Goal: Task Accomplishment & Management: Complete application form

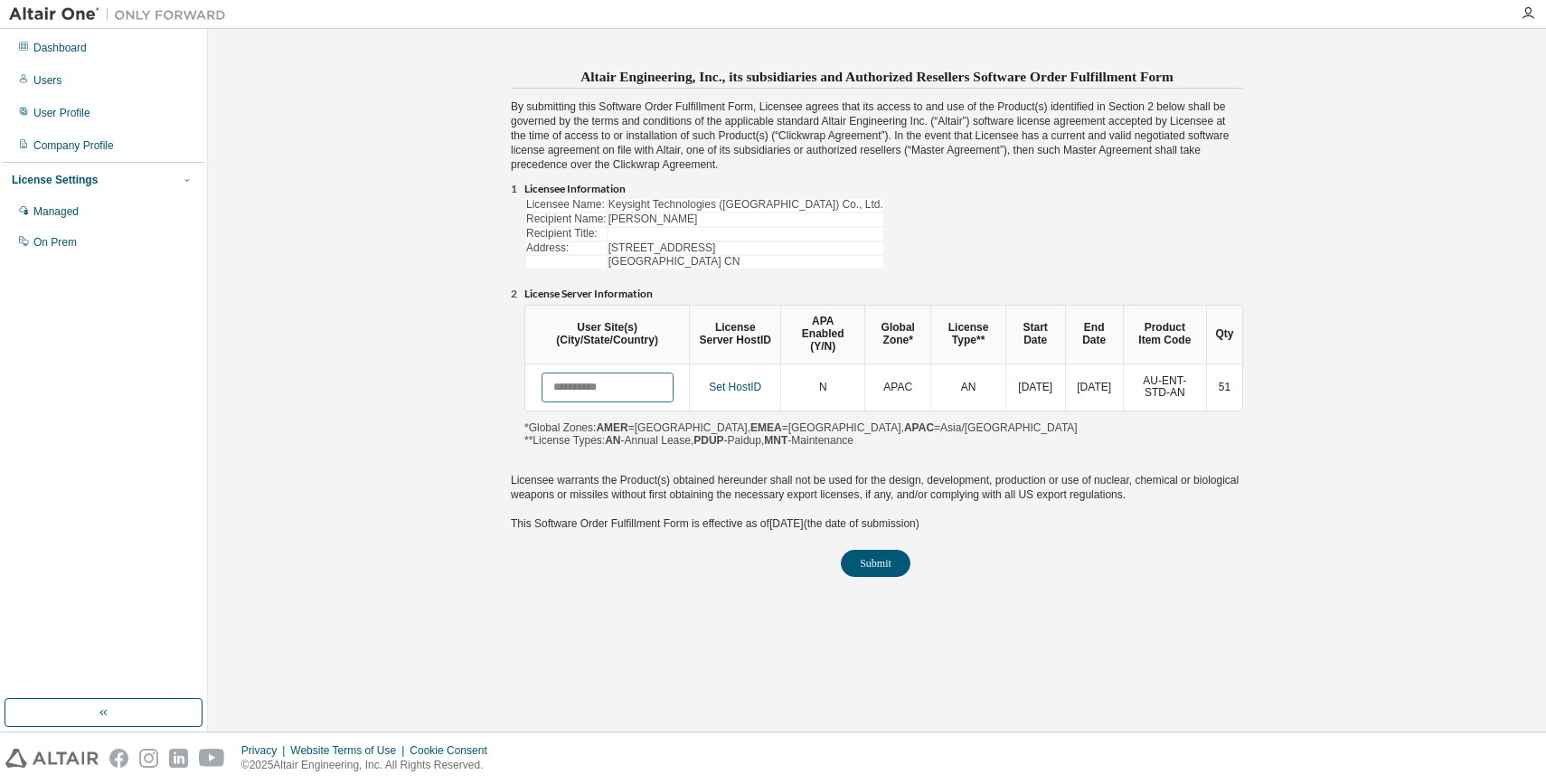
click at [608, 389] on input "text" at bounding box center [608, 387] width 132 height 30
type input "**********"
click at [876, 573] on button "Submit" at bounding box center [875, 562] width 70 height 27
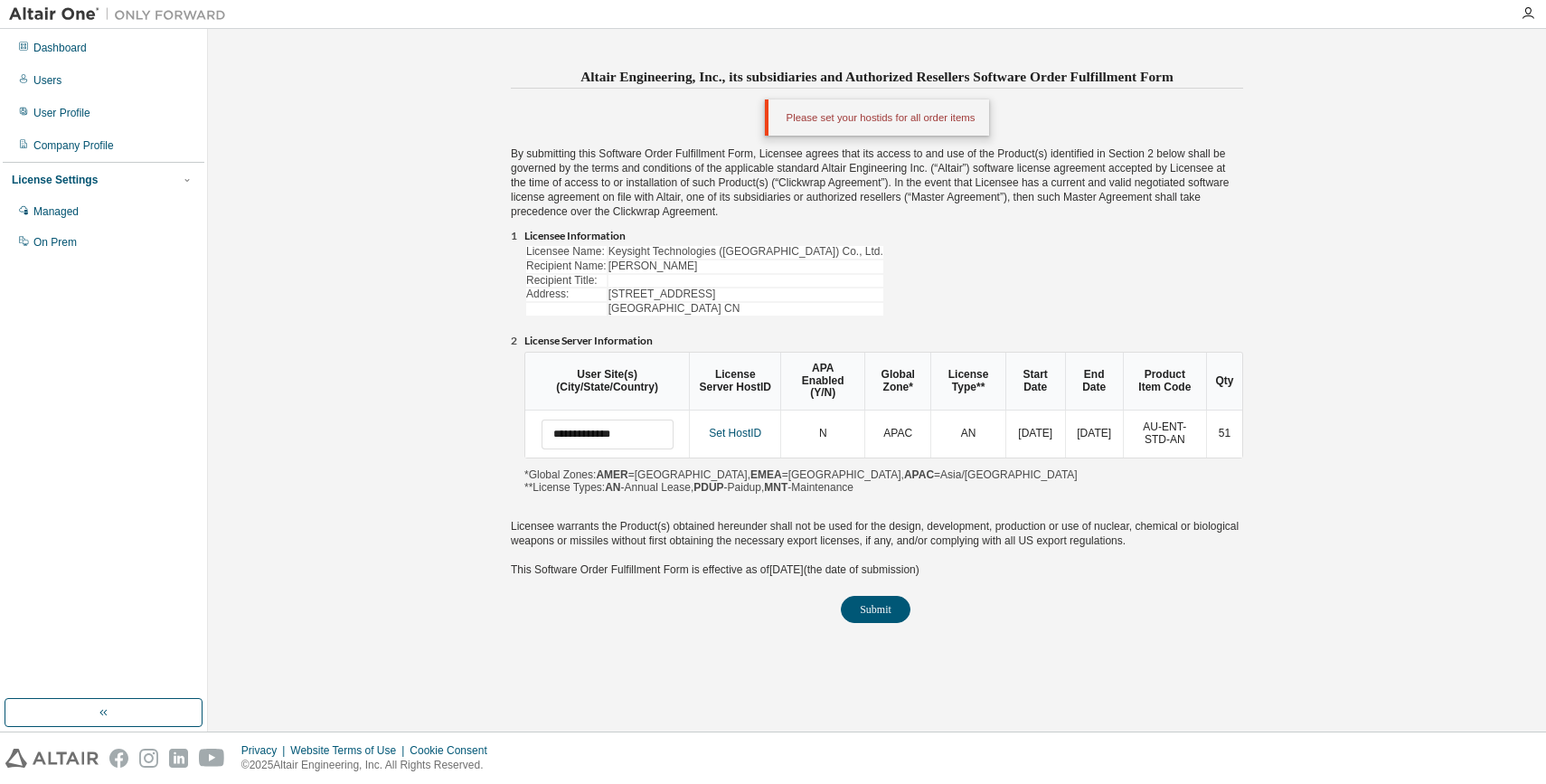
click at [857, 122] on div "Please set your hostids for all order items" at bounding box center [877, 117] width 225 height 36
click at [922, 484] on div "**********" at bounding box center [883, 423] width 719 height 143
click at [932, 118] on div "Please set your hostids for all order items" at bounding box center [877, 117] width 225 height 36
click at [885, 135] on div "Please set your hostids for all order items" at bounding box center [877, 117] width 225 height 36
click at [871, 135] on div "Please set your hostids for all order items" at bounding box center [877, 117] width 225 height 36
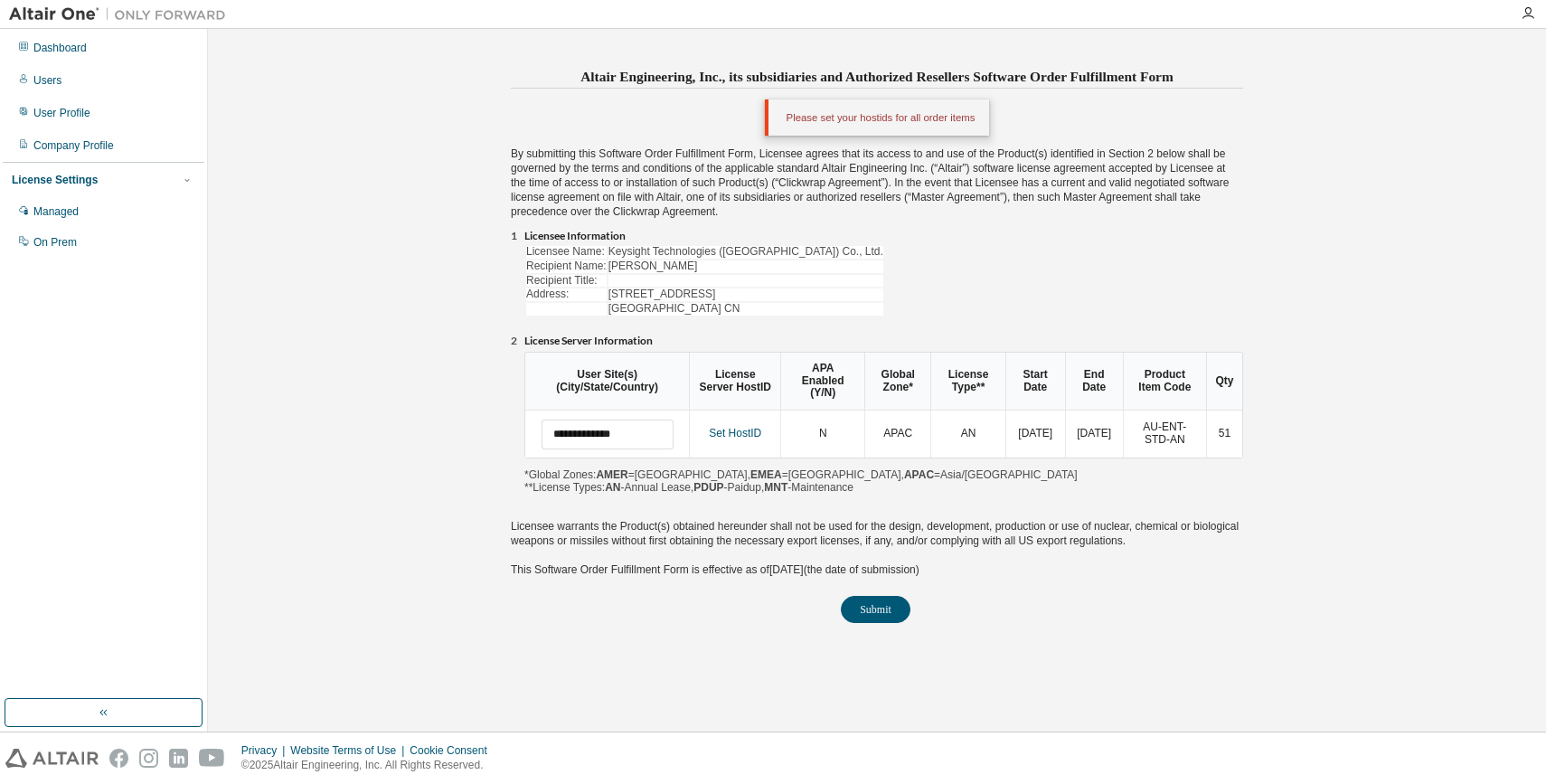
click at [860, 141] on div "Please set your hostids for all order items" at bounding box center [877, 122] width 732 height 47
click at [752, 436] on link "Set HostID" at bounding box center [735, 433] width 53 height 13
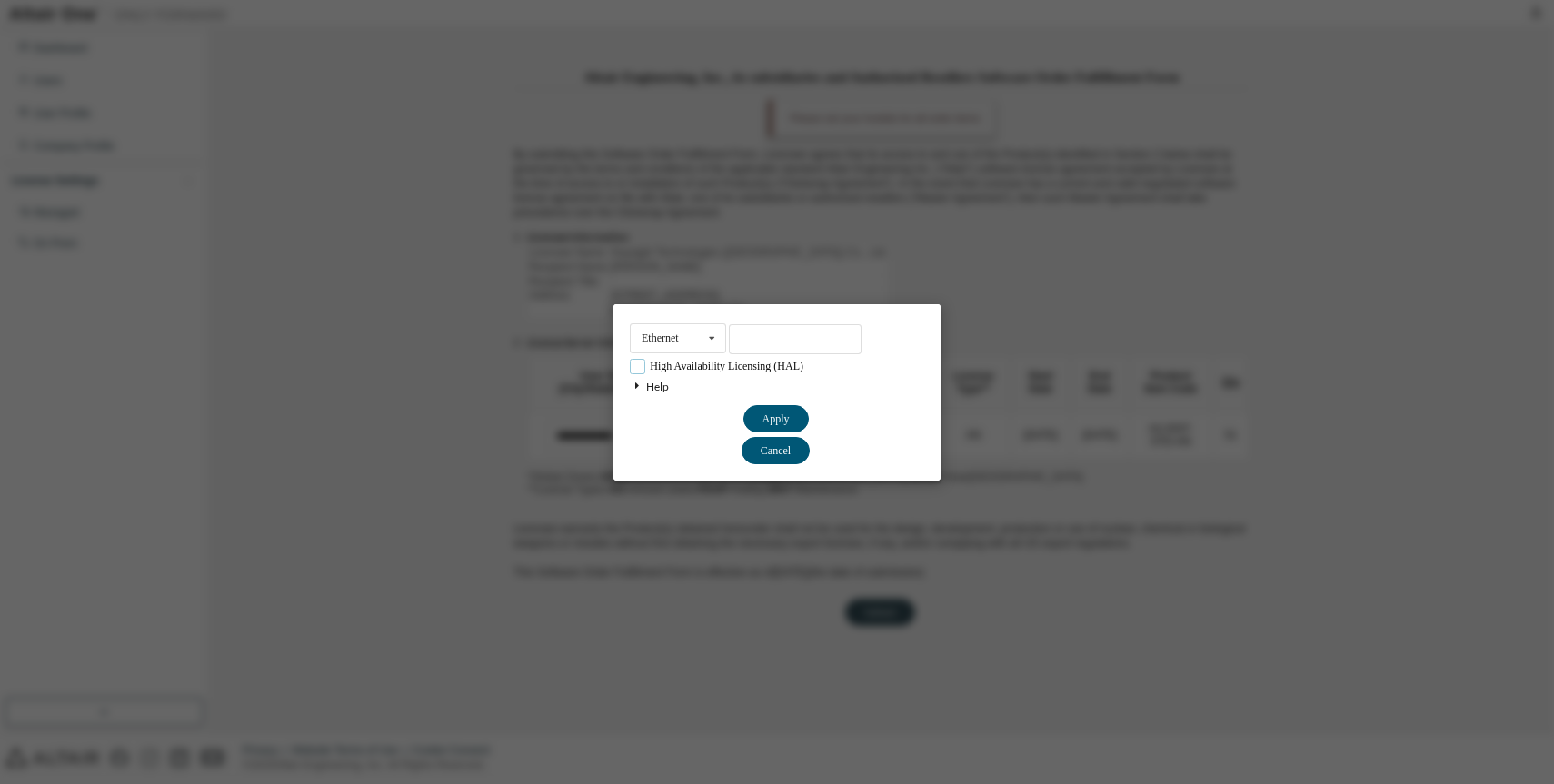
click at [745, 359] on label "High Availability Licensing (HAL)" at bounding box center [716, 366] width 173 height 16
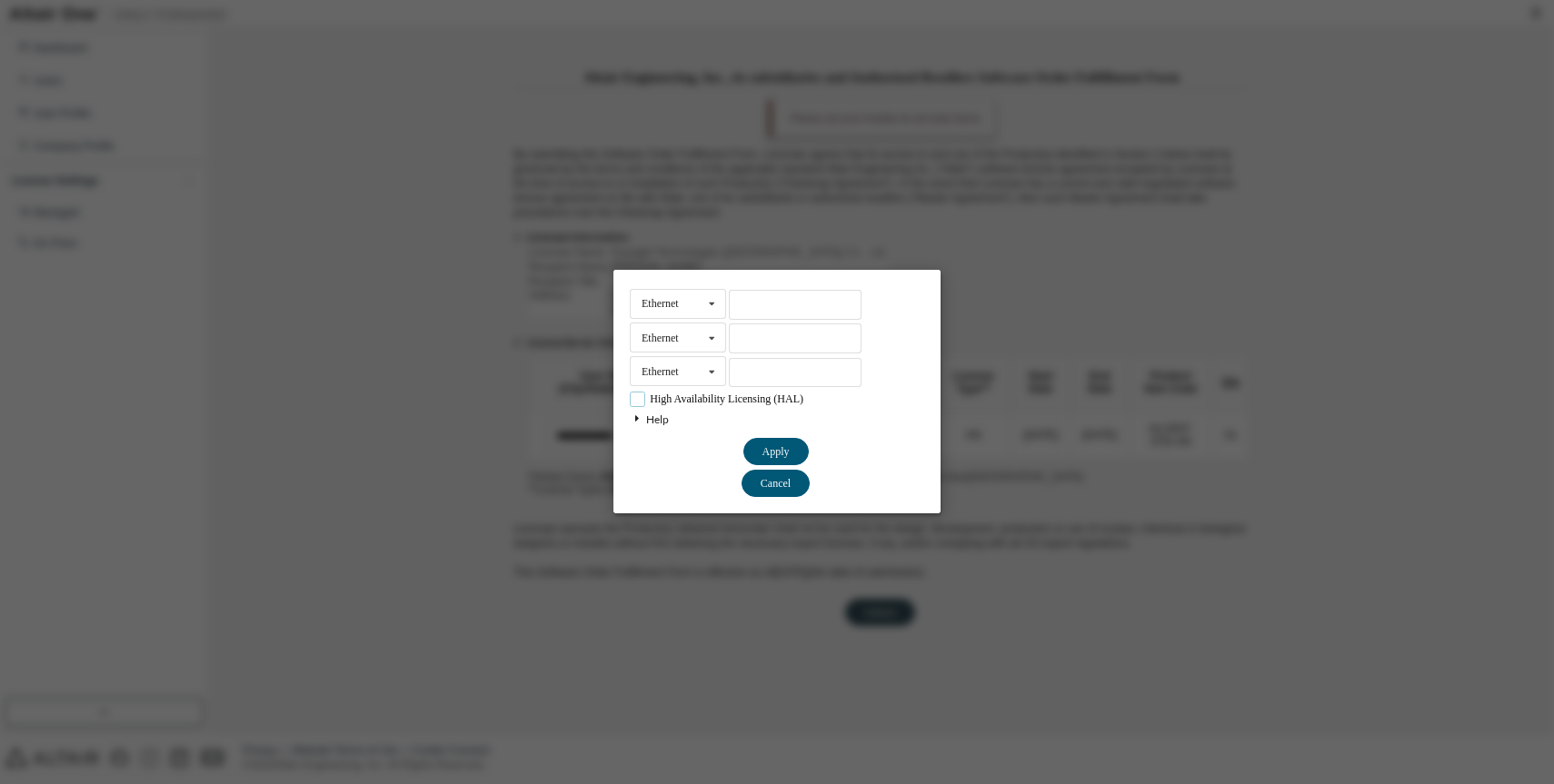
click at [647, 402] on label "High Availability Licensing (HAL)" at bounding box center [716, 400] width 173 height 16
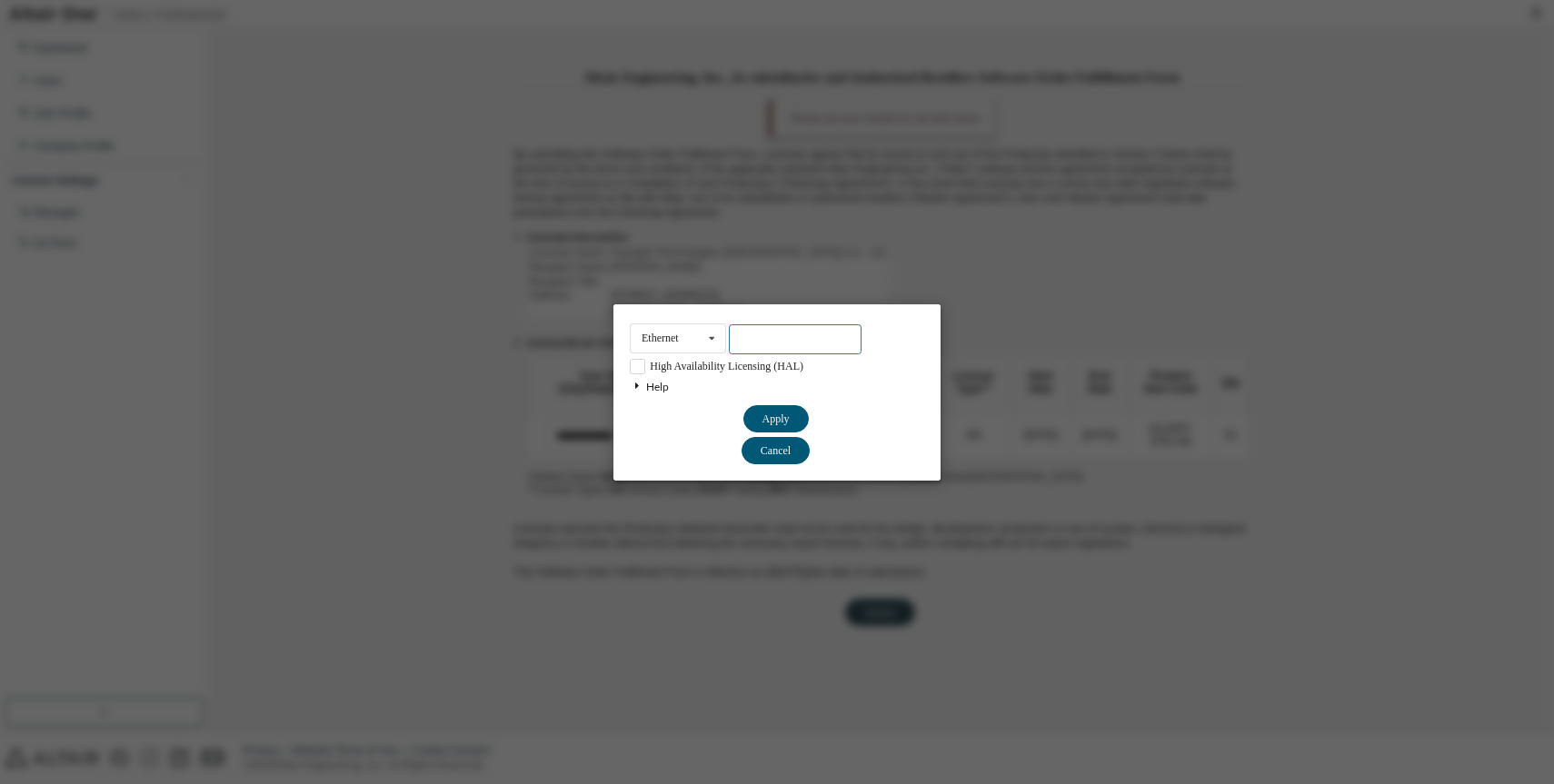
click at [758, 333] on input "text" at bounding box center [795, 339] width 132 height 30
click at [710, 338] on icon at bounding box center [712, 338] width 22 height 28
click at [771, 338] on input "text" at bounding box center [795, 339] width 132 height 30
click at [635, 388] on icon at bounding box center [636, 386] width 14 height 11
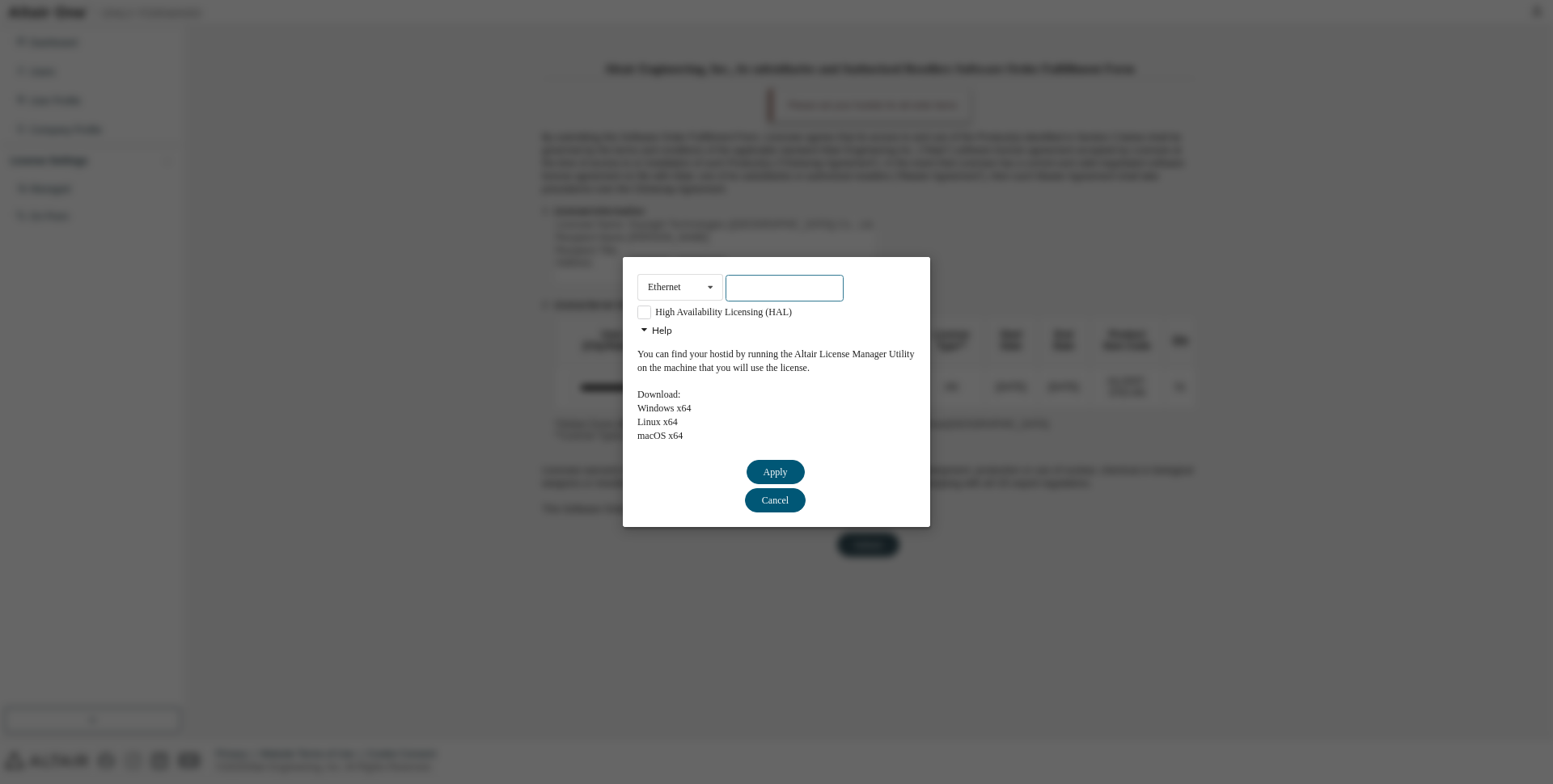
click at [753, 279] on input "text" at bounding box center [784, 288] width 118 height 27
paste input "**********"
type input "**********"
click at [779, 470] on button "Apply" at bounding box center [775, 471] width 58 height 24
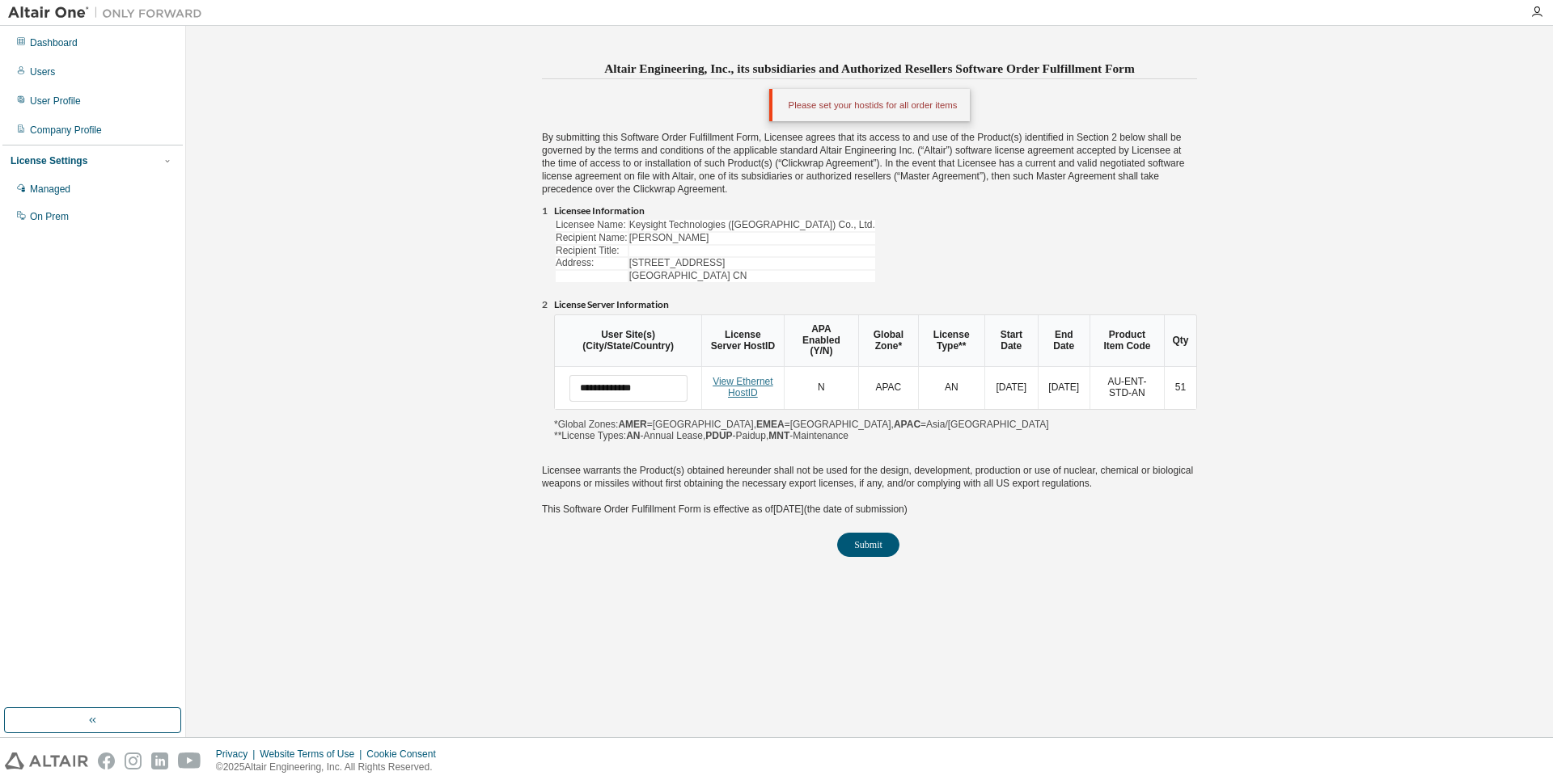
click at [741, 387] on link "View Ethernet HostID" at bounding box center [742, 387] width 61 height 22
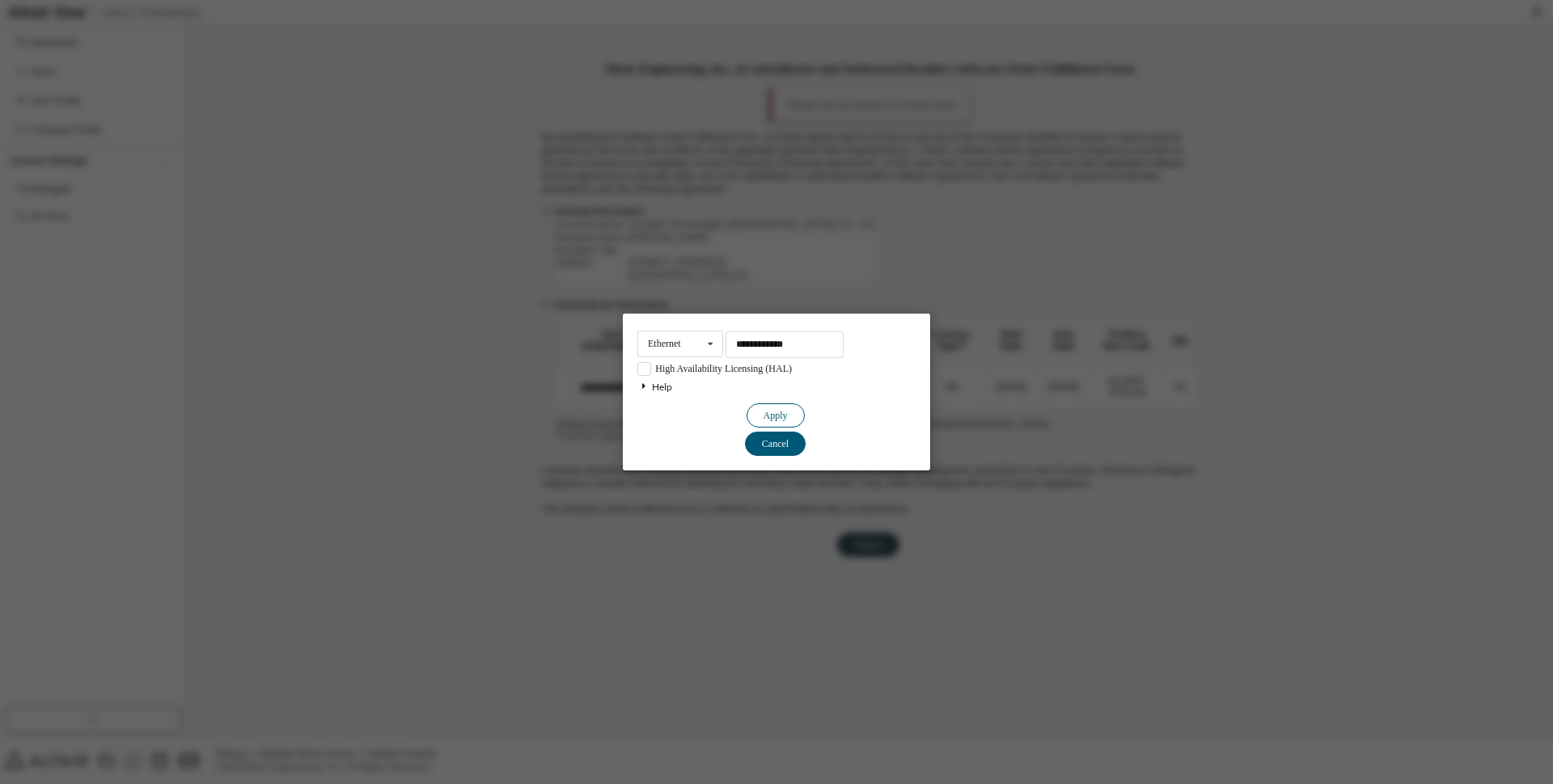
click at [784, 411] on button "Apply" at bounding box center [775, 415] width 58 height 24
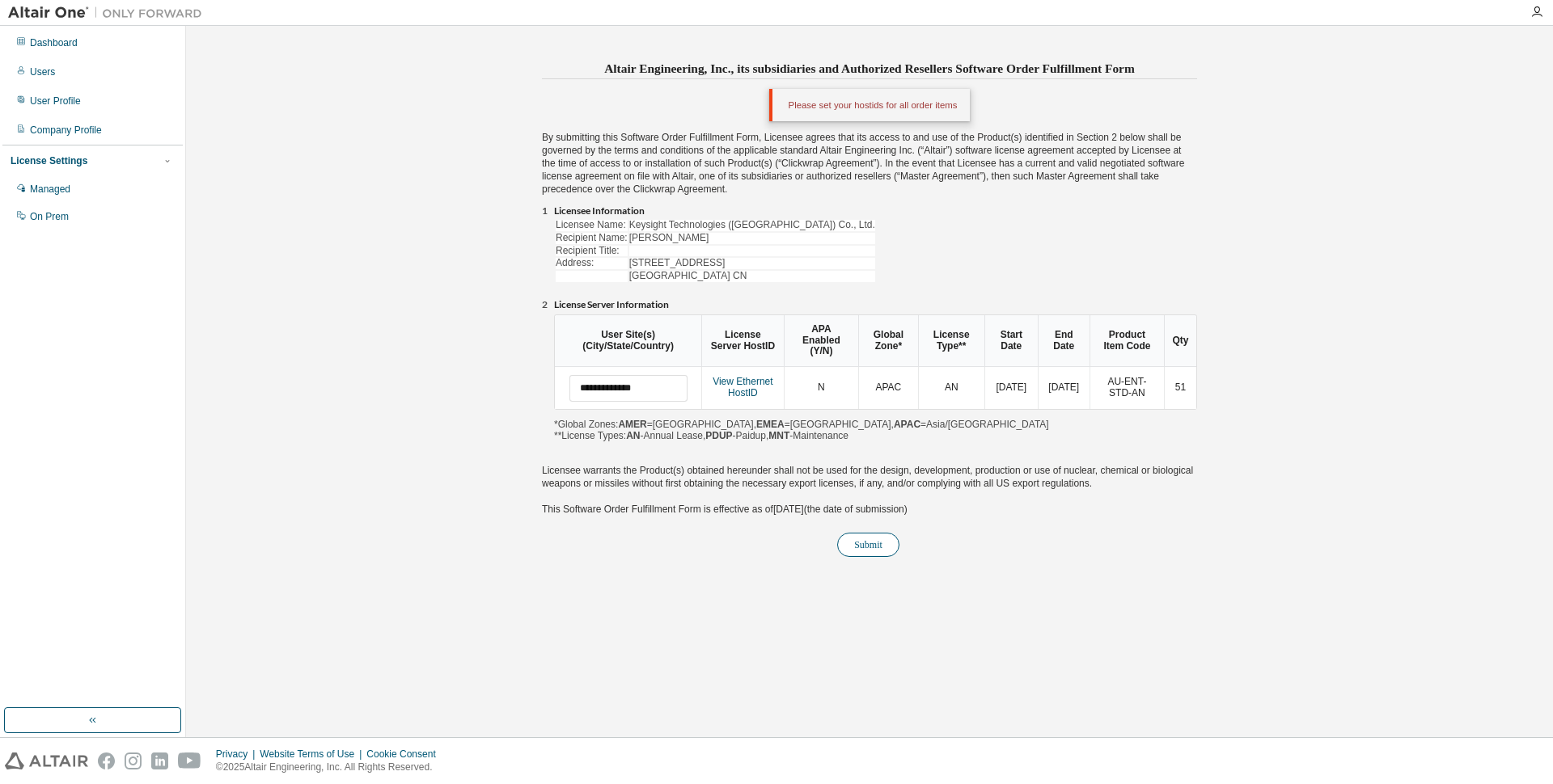
click at [866, 552] on button "Submit" at bounding box center [867, 544] width 62 height 24
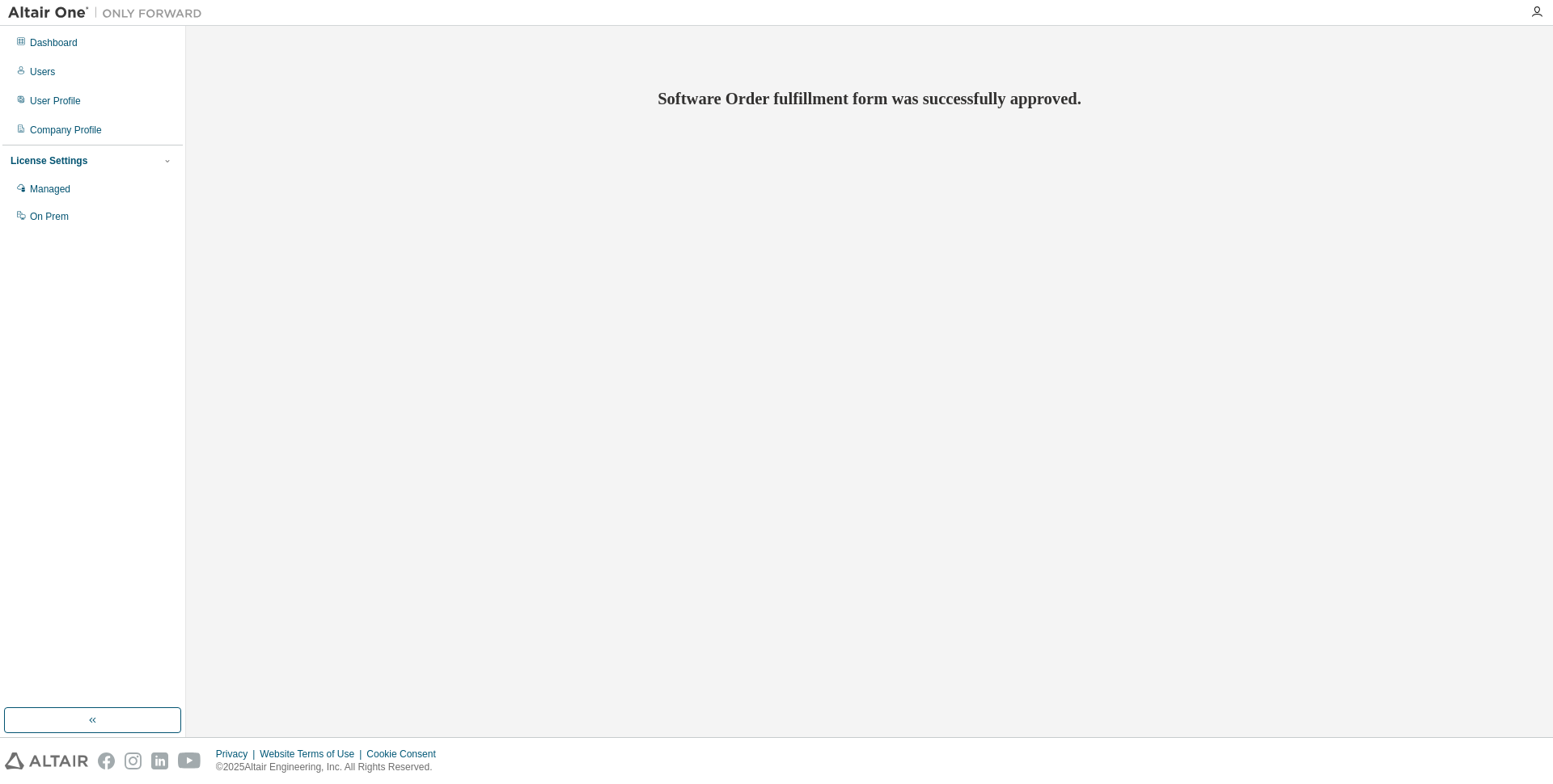
click at [566, 314] on div "Software Order fulfillment form was successfully approved." at bounding box center [869, 382] width 1350 height 695
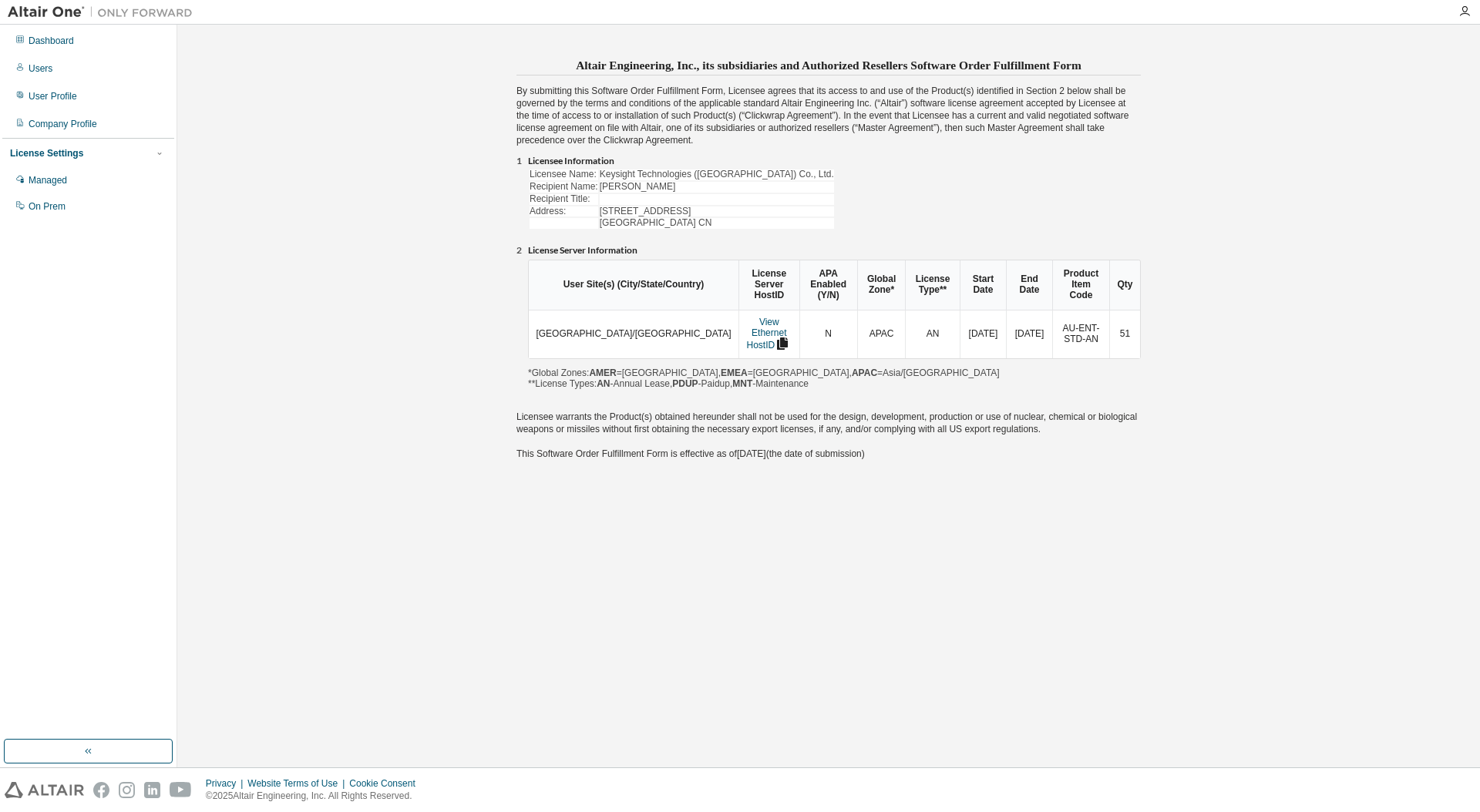
click at [852, 247] on li "License Server Information" at bounding box center [834, 251] width 613 height 13
click at [747, 330] on link "View Ethernet HostID" at bounding box center [766, 333] width 40 height 33
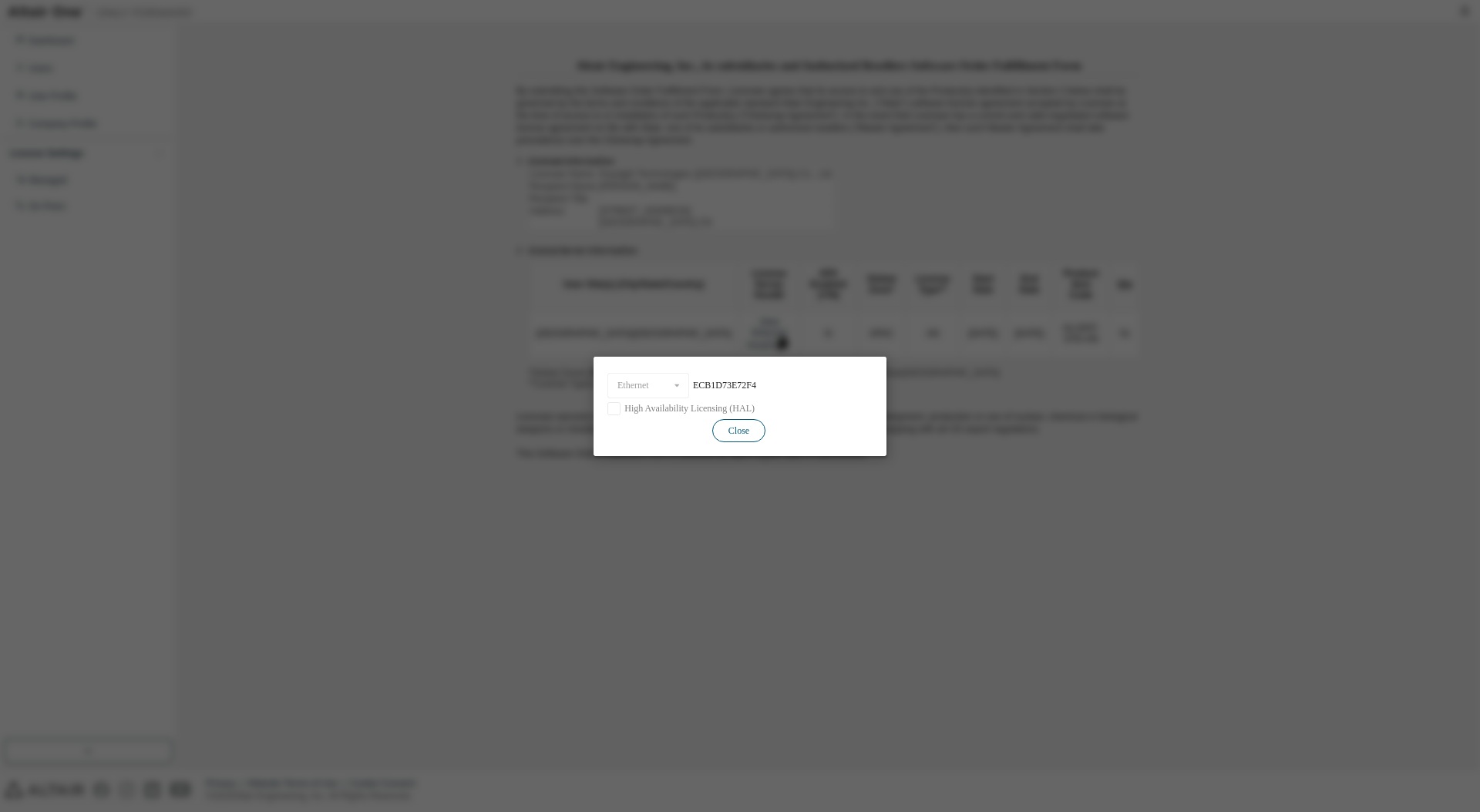
click at [757, 435] on button "Close" at bounding box center [738, 429] width 53 height 23
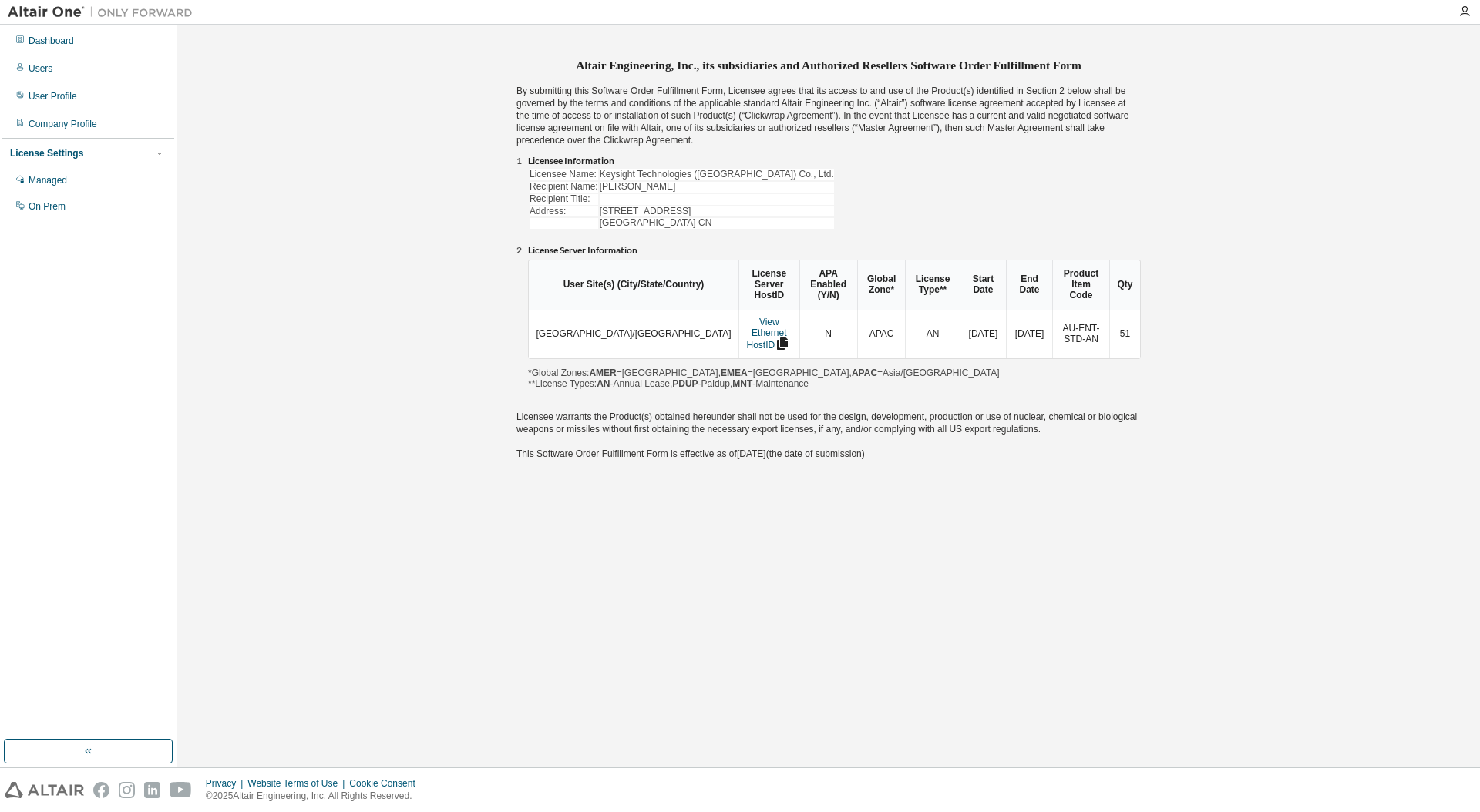
click at [769, 482] on div "Altair Engineering, Inc., its subsidiaries and Authorized Resellers Software Or…" at bounding box center [828, 396] width 1287 height 727
click at [876, 217] on div "Licensee Name: Keysight Technologies ([GEOGRAPHIC_DATA]) Co., Ltd. Recipient Na…" at bounding box center [834, 204] width 613 height 73
click at [888, 218] on div "Licensee Name: Keysight Technologies ([GEOGRAPHIC_DATA]) Co., Ltd. Recipient Na…" at bounding box center [834, 204] width 613 height 73
click at [509, 253] on div "Altair Engineering, Inc., its subsidiaries and Authorized Resellers Software Or…" at bounding box center [828, 263] width 694 height 419
click at [479, 248] on div "Altair Engineering, Inc., its subsidiaries and Authorized Resellers Software Or…" at bounding box center [828, 396] width 1287 height 727
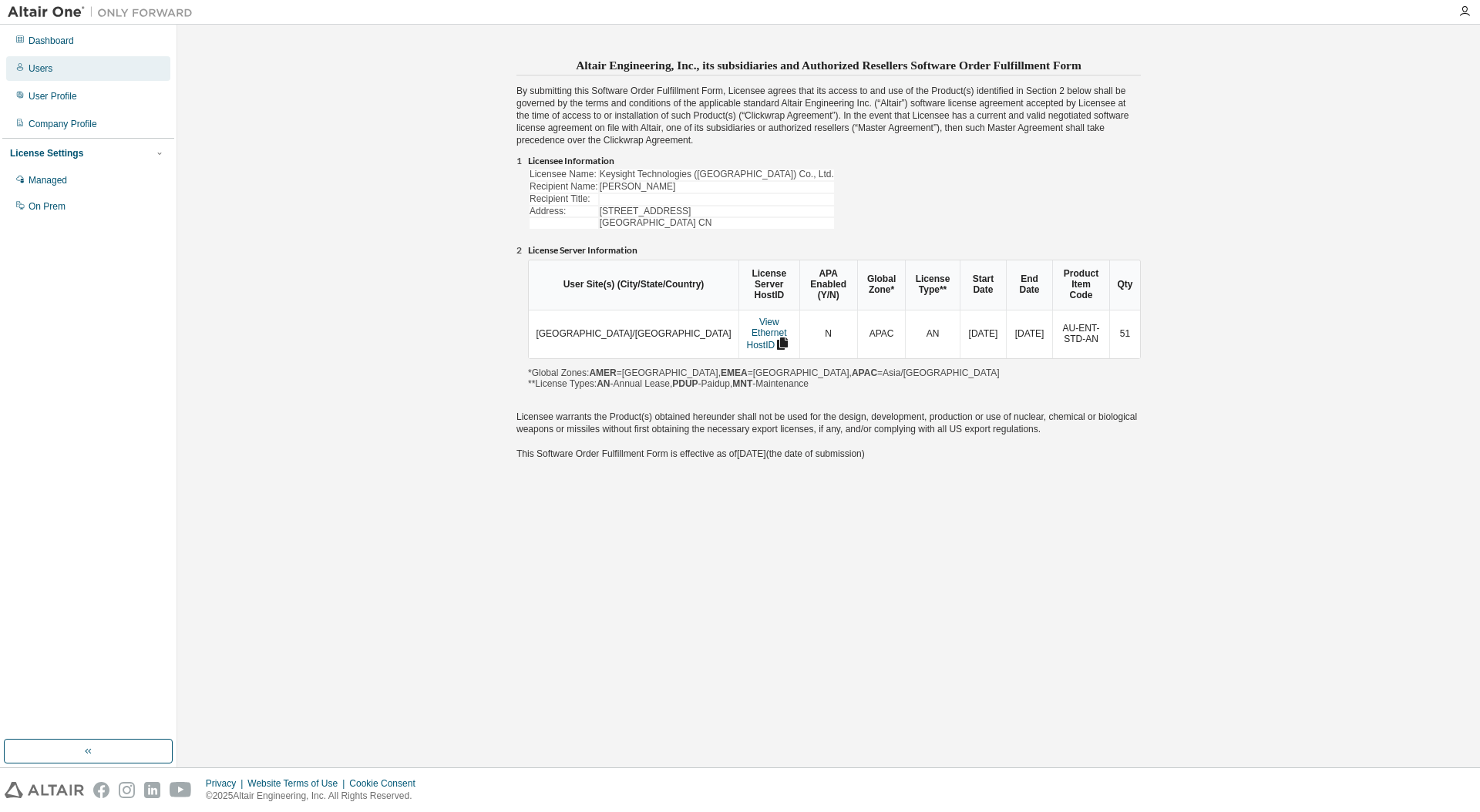
click at [57, 68] on div "Users" at bounding box center [89, 68] width 165 height 25
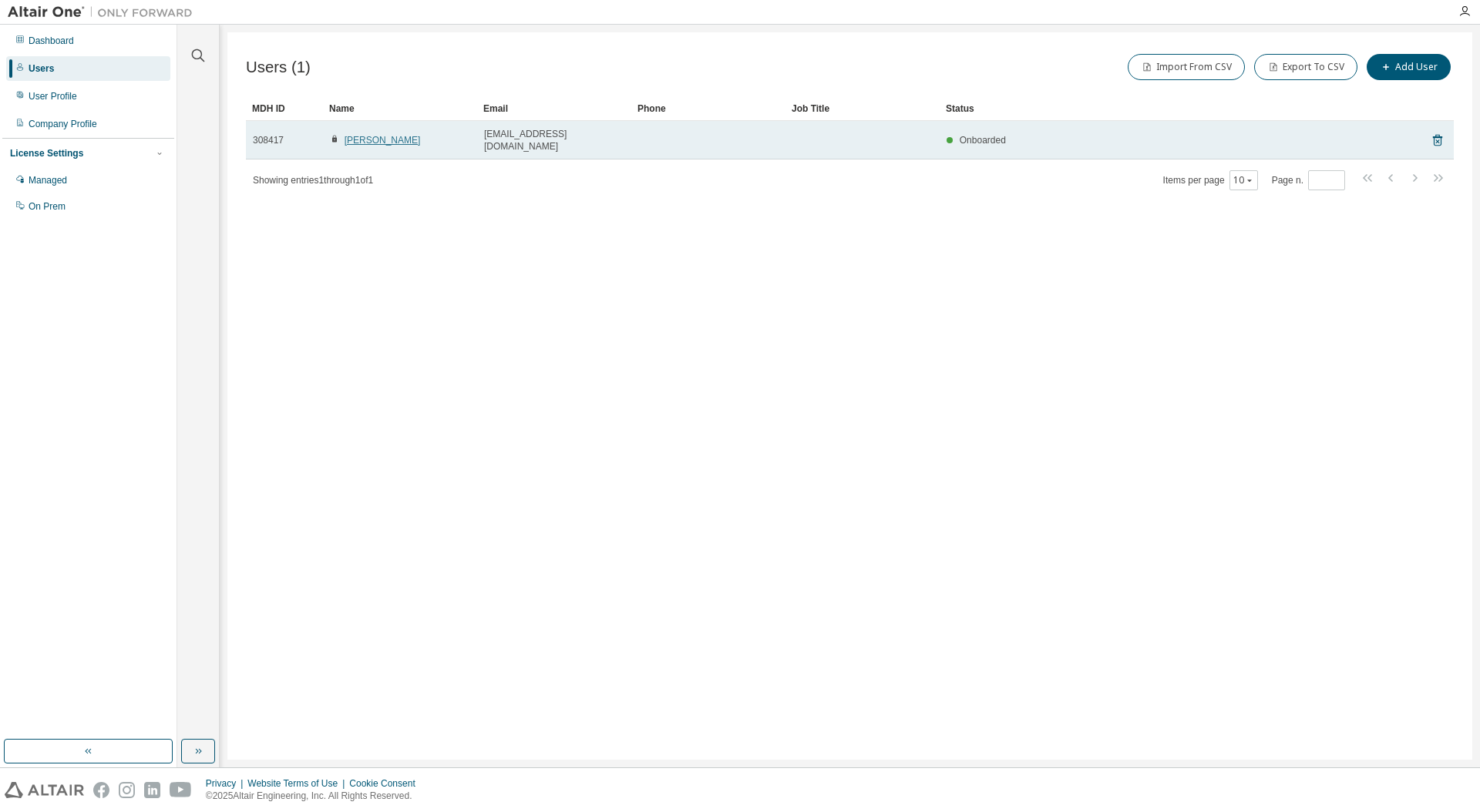
click at [362, 137] on link "[PERSON_NAME]" at bounding box center [383, 141] width 76 height 11
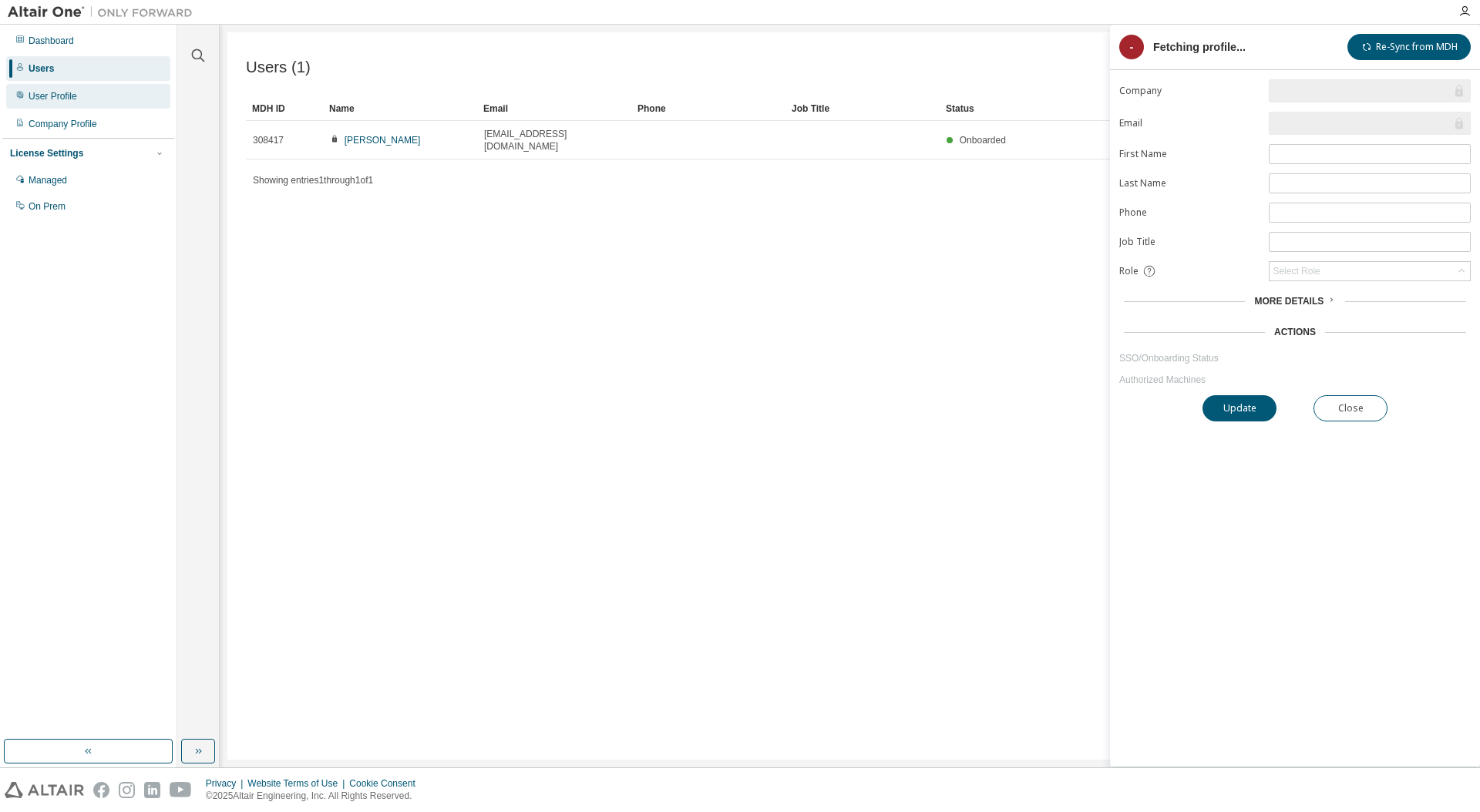
click at [58, 101] on div "User Profile" at bounding box center [52, 96] width 48 height 13
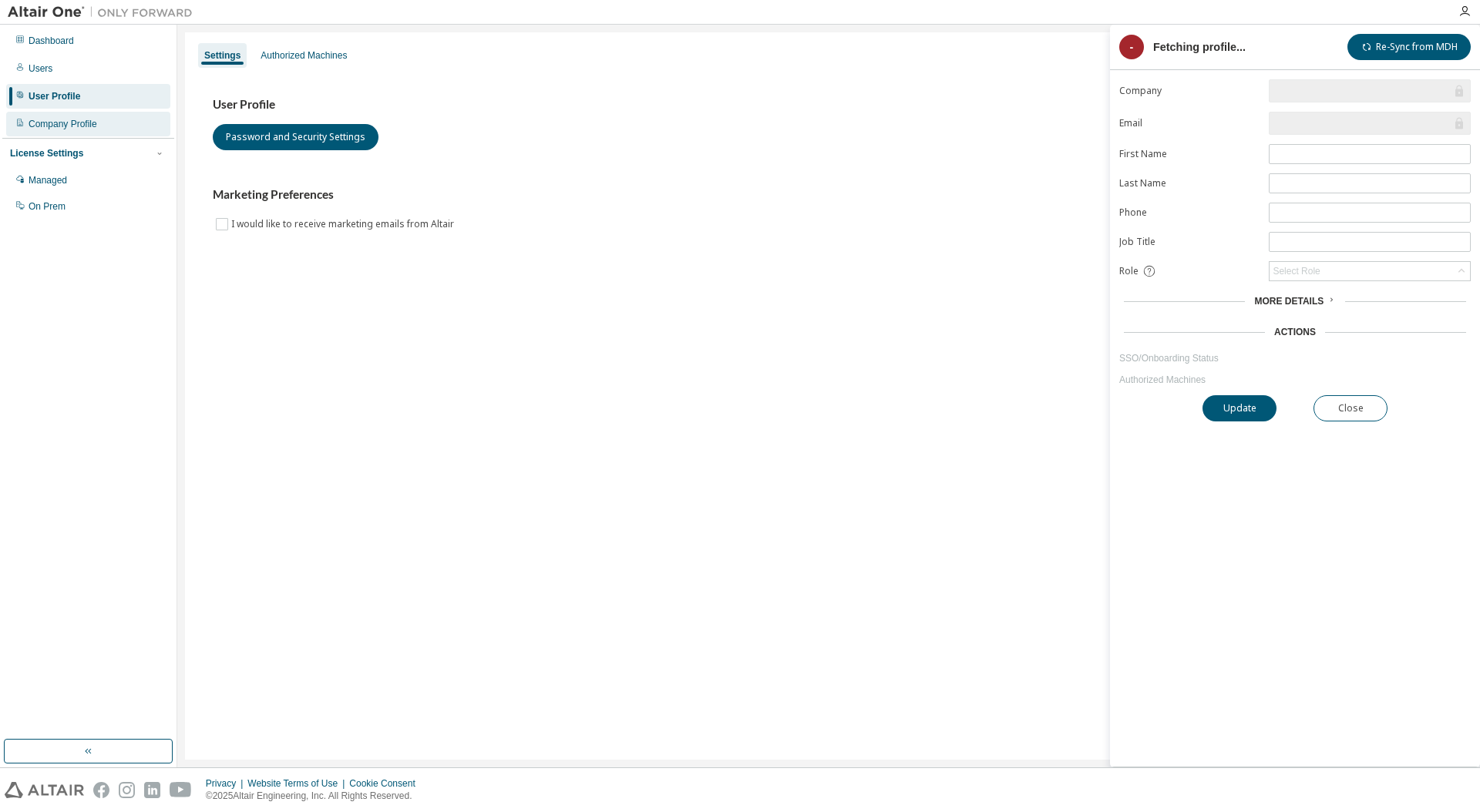
click at [62, 126] on div "Company Profile" at bounding box center [62, 124] width 69 height 13
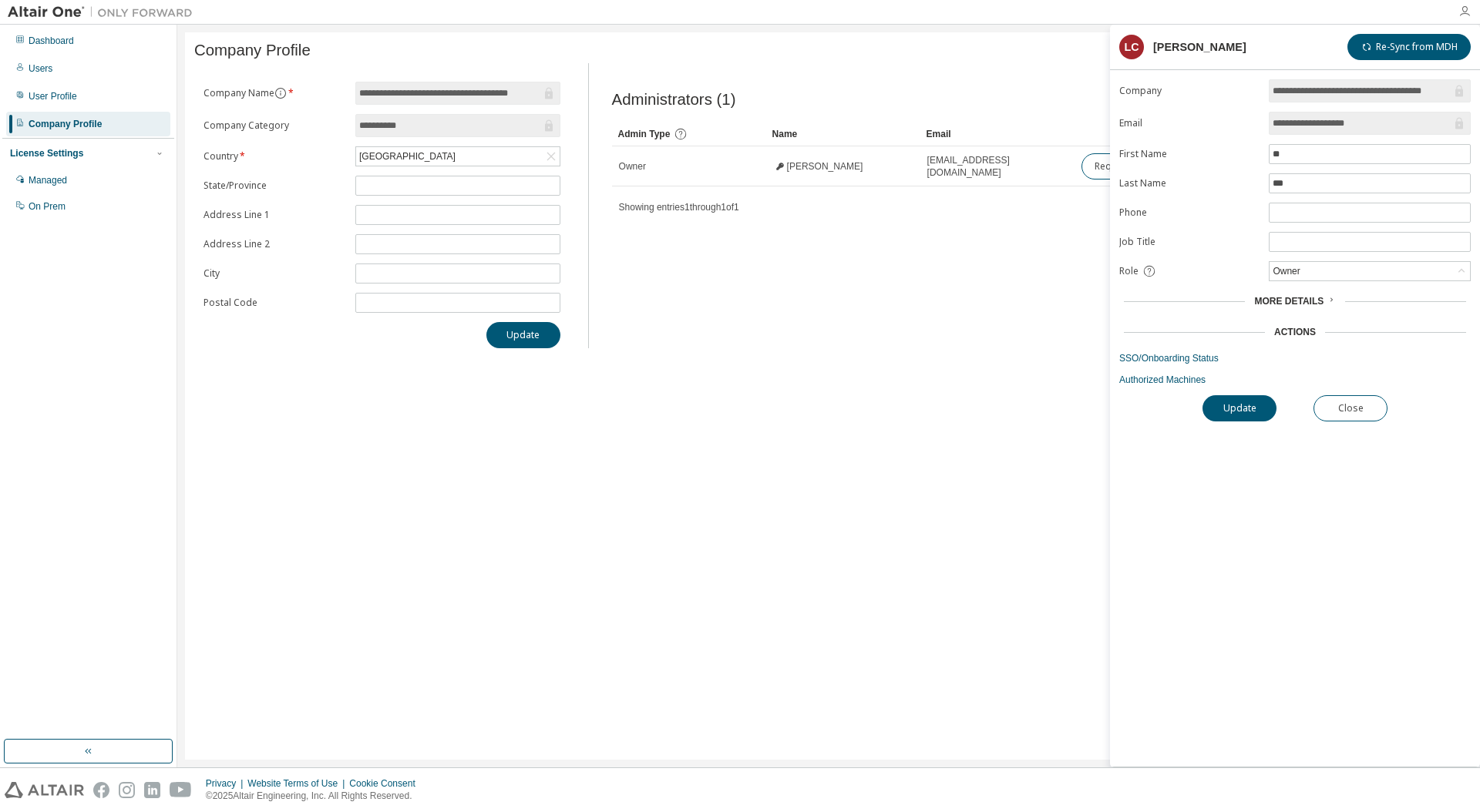
click at [1463, 12] on icon "button" at bounding box center [1464, 12] width 13 height 13
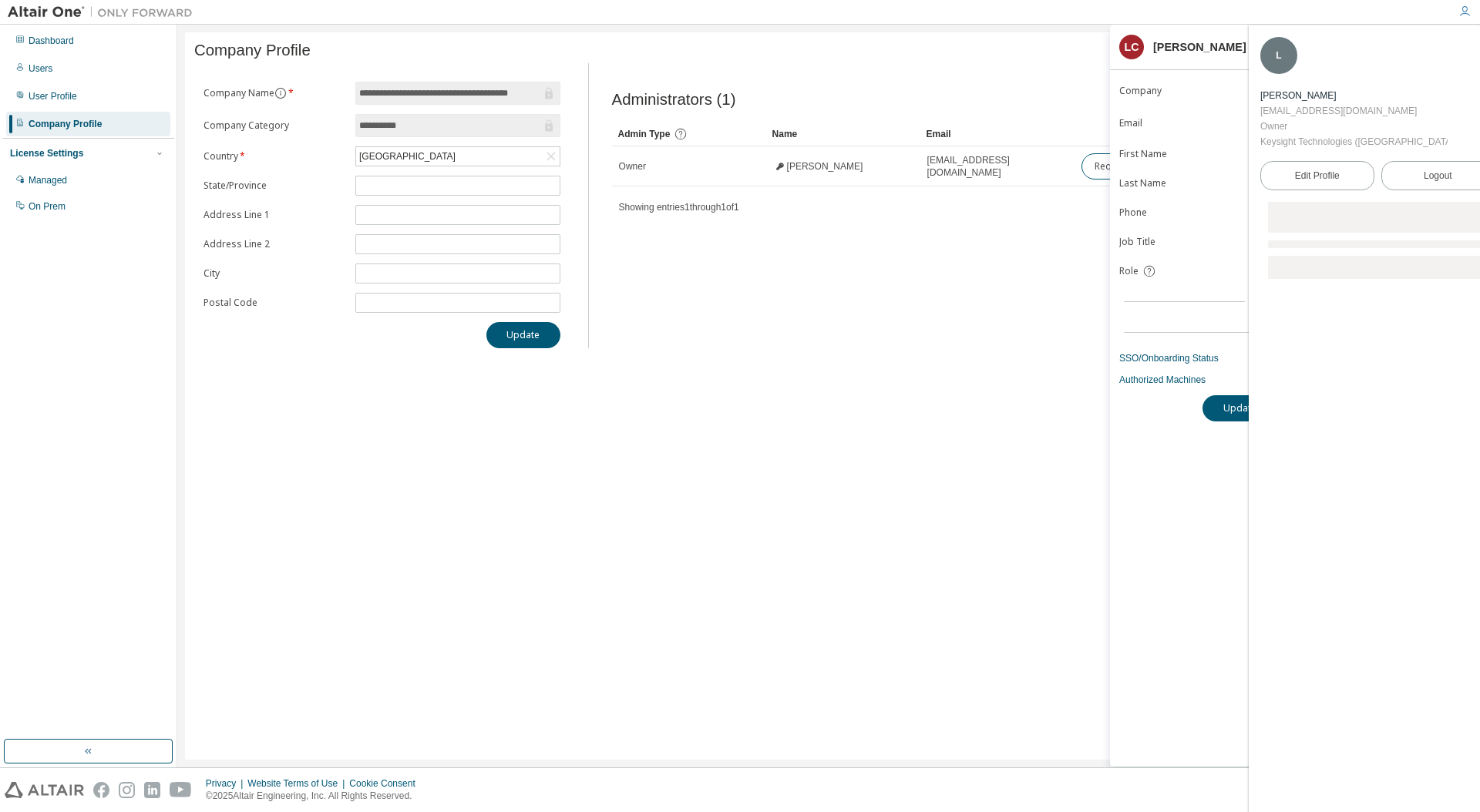
click at [1463, 12] on icon "button" at bounding box center [1464, 12] width 13 height 13
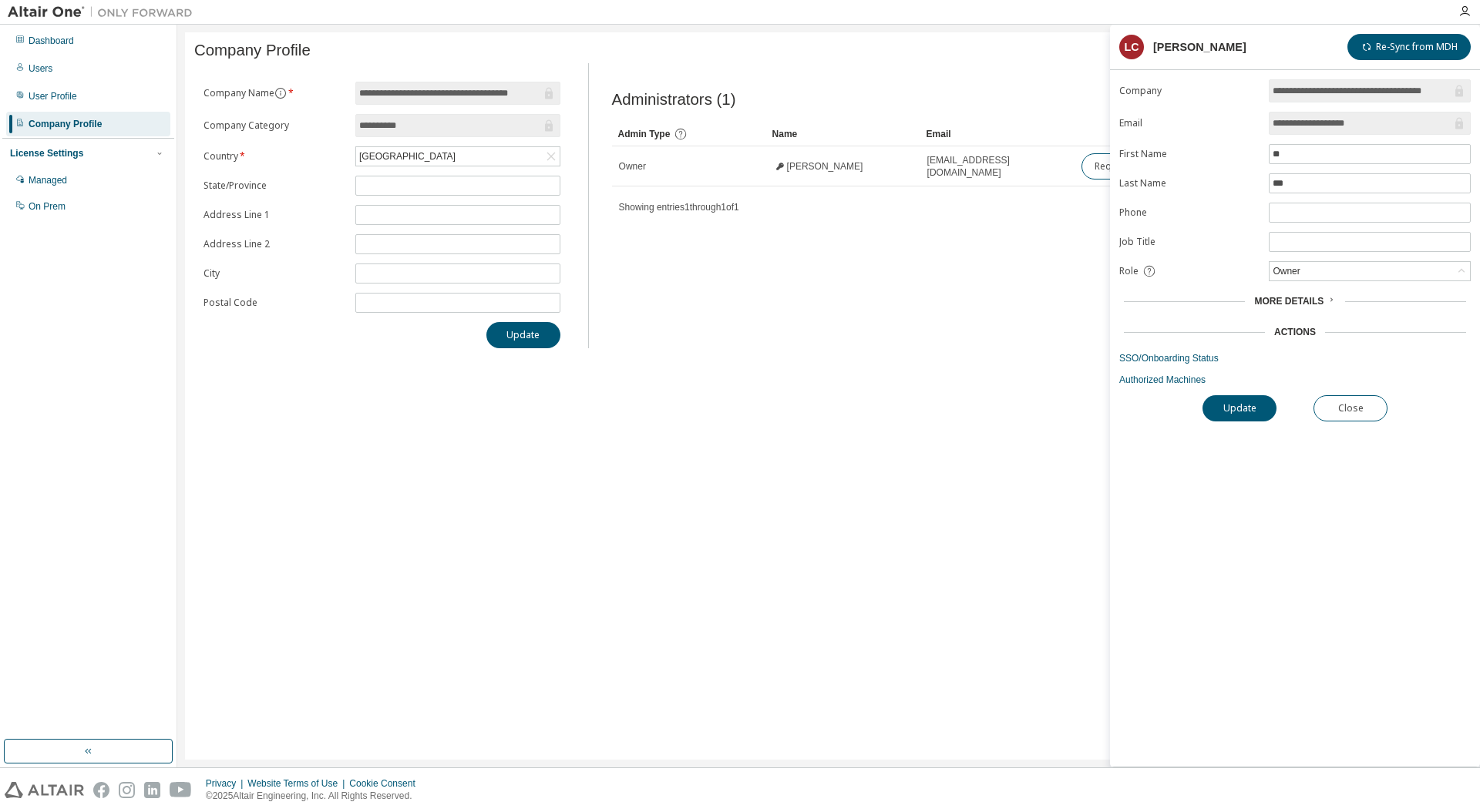
click at [1126, 45] on div "LC" at bounding box center [1131, 47] width 25 height 25
click at [1346, 402] on button "Close" at bounding box center [1350, 408] width 74 height 26
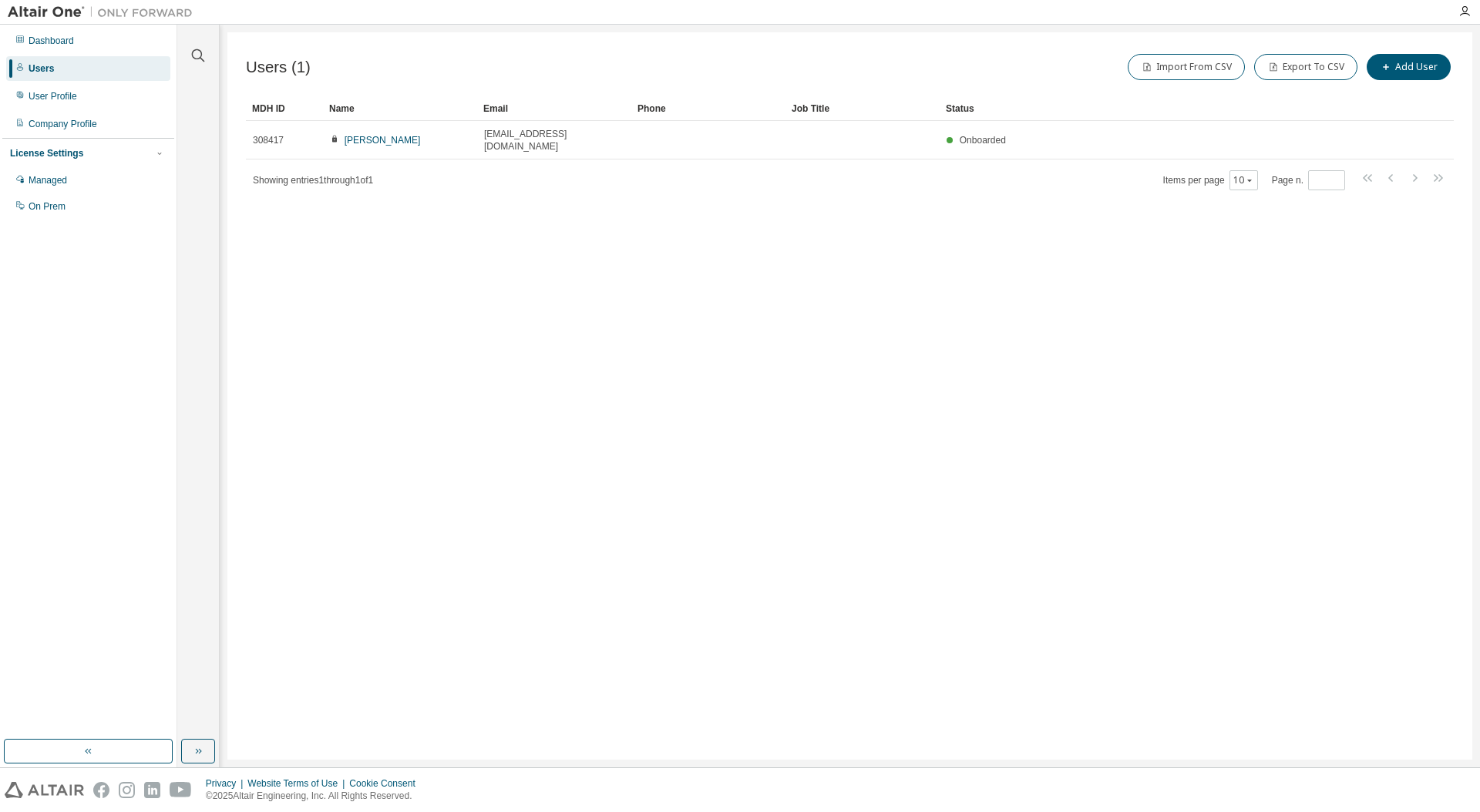
click at [879, 310] on div "Users (1) Import From CSV Export To CSV Add User Clear Load Save Save As Field …" at bounding box center [850, 396] width 1245 height 727
click at [46, 42] on div "Dashboard" at bounding box center [51, 41] width 45 height 13
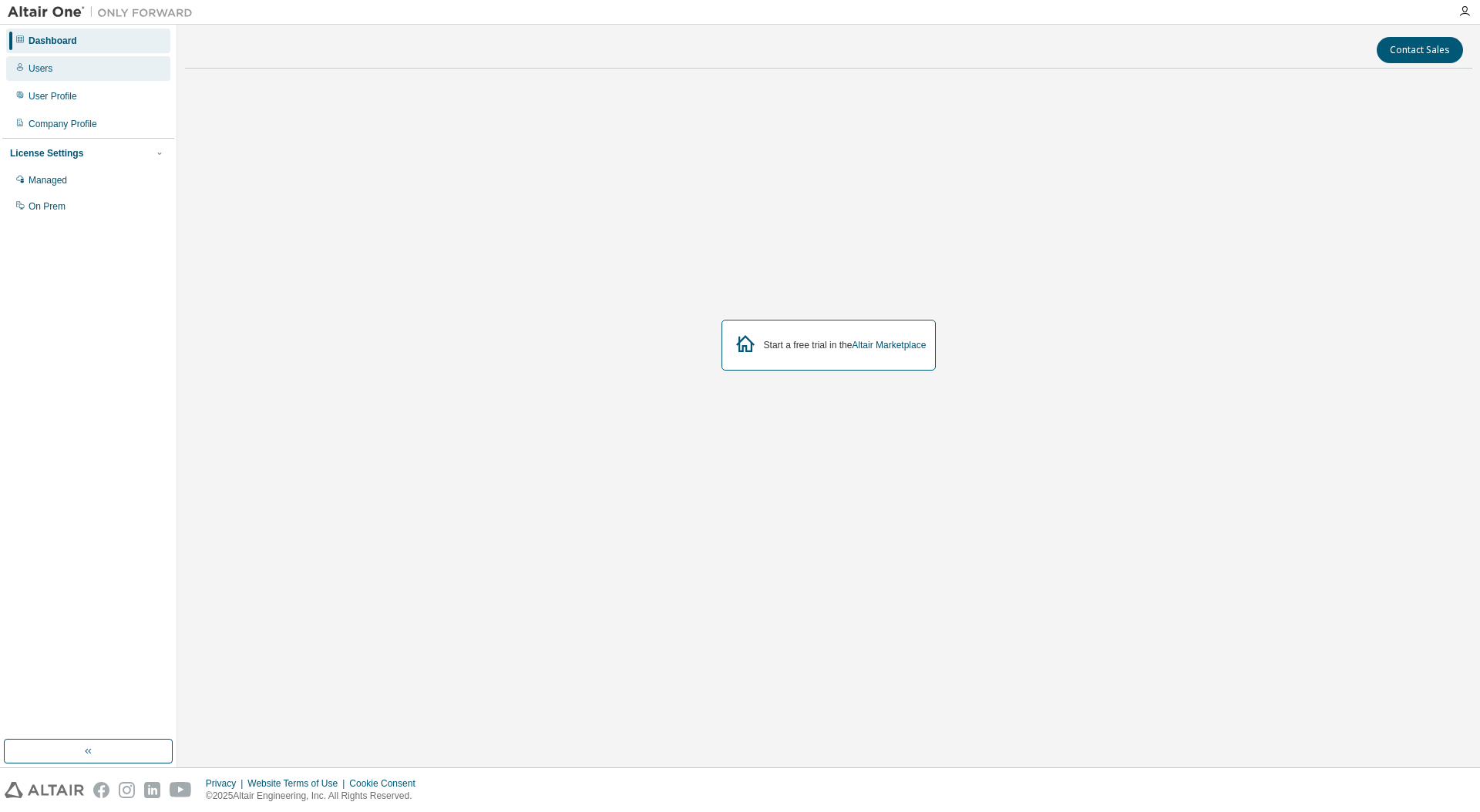
click at [52, 69] on div "Users" at bounding box center [40, 69] width 24 height 13
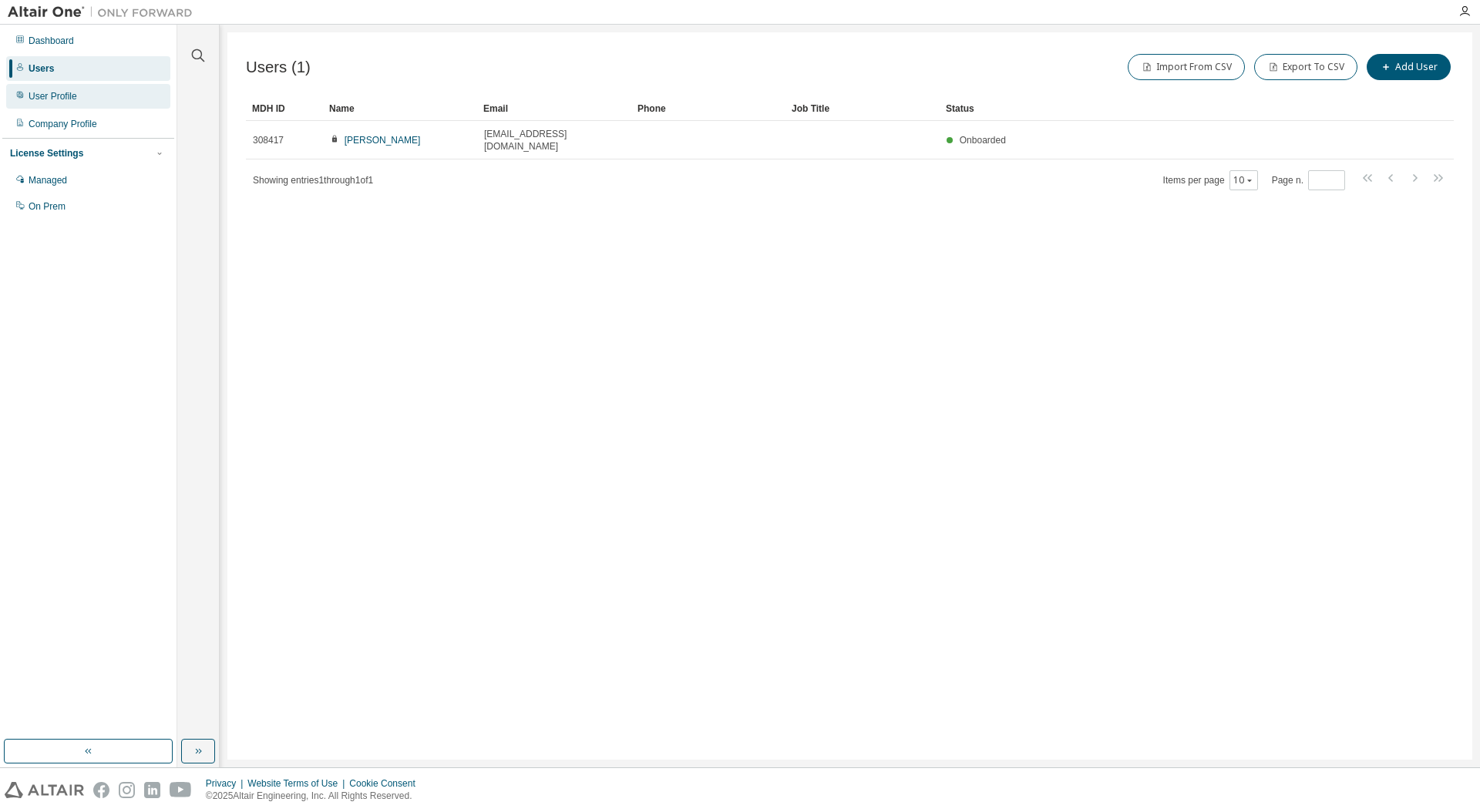
click at [57, 96] on div "User Profile" at bounding box center [52, 96] width 48 height 13
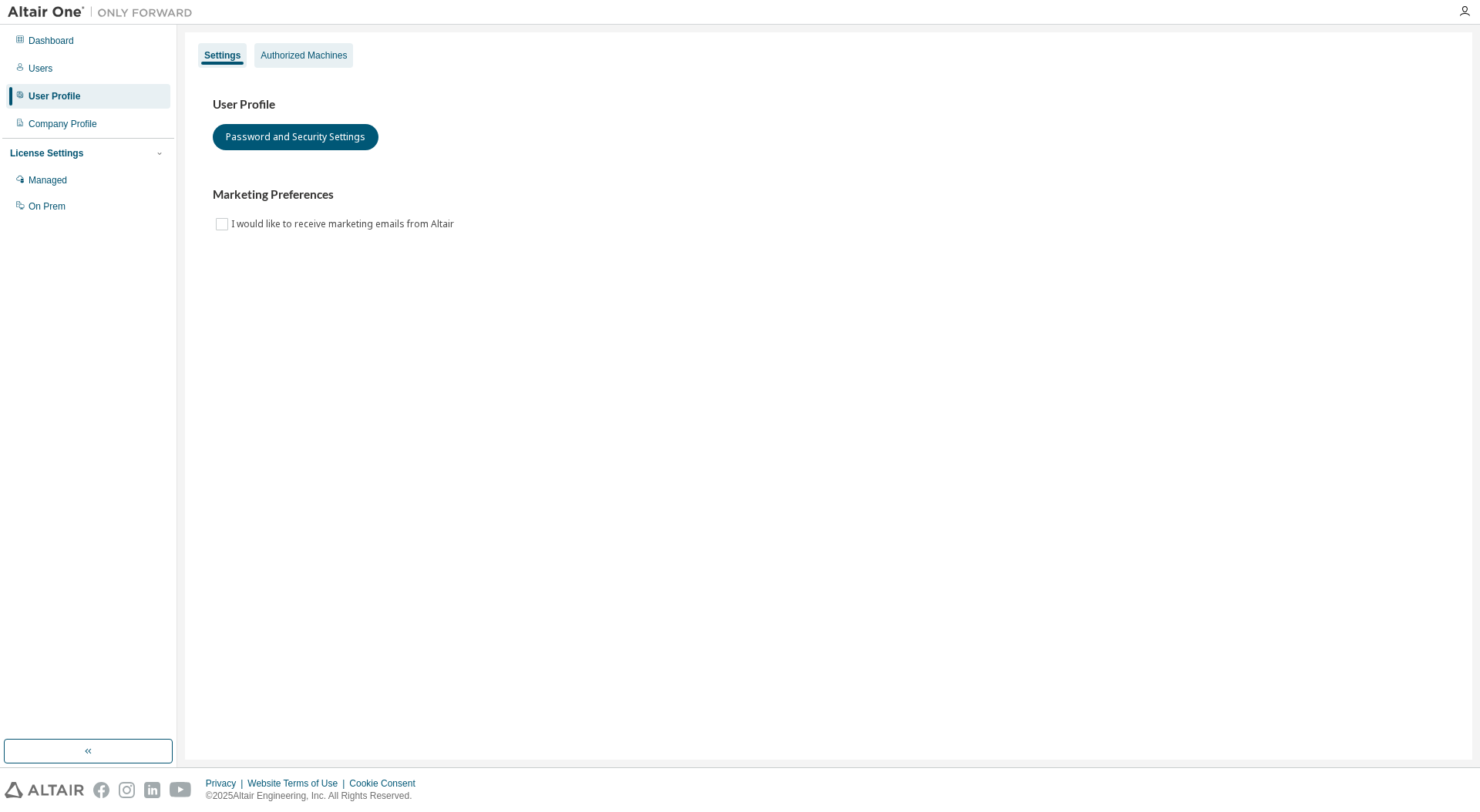
click at [303, 62] on div "Authorized Machines" at bounding box center [304, 55] width 99 height 25
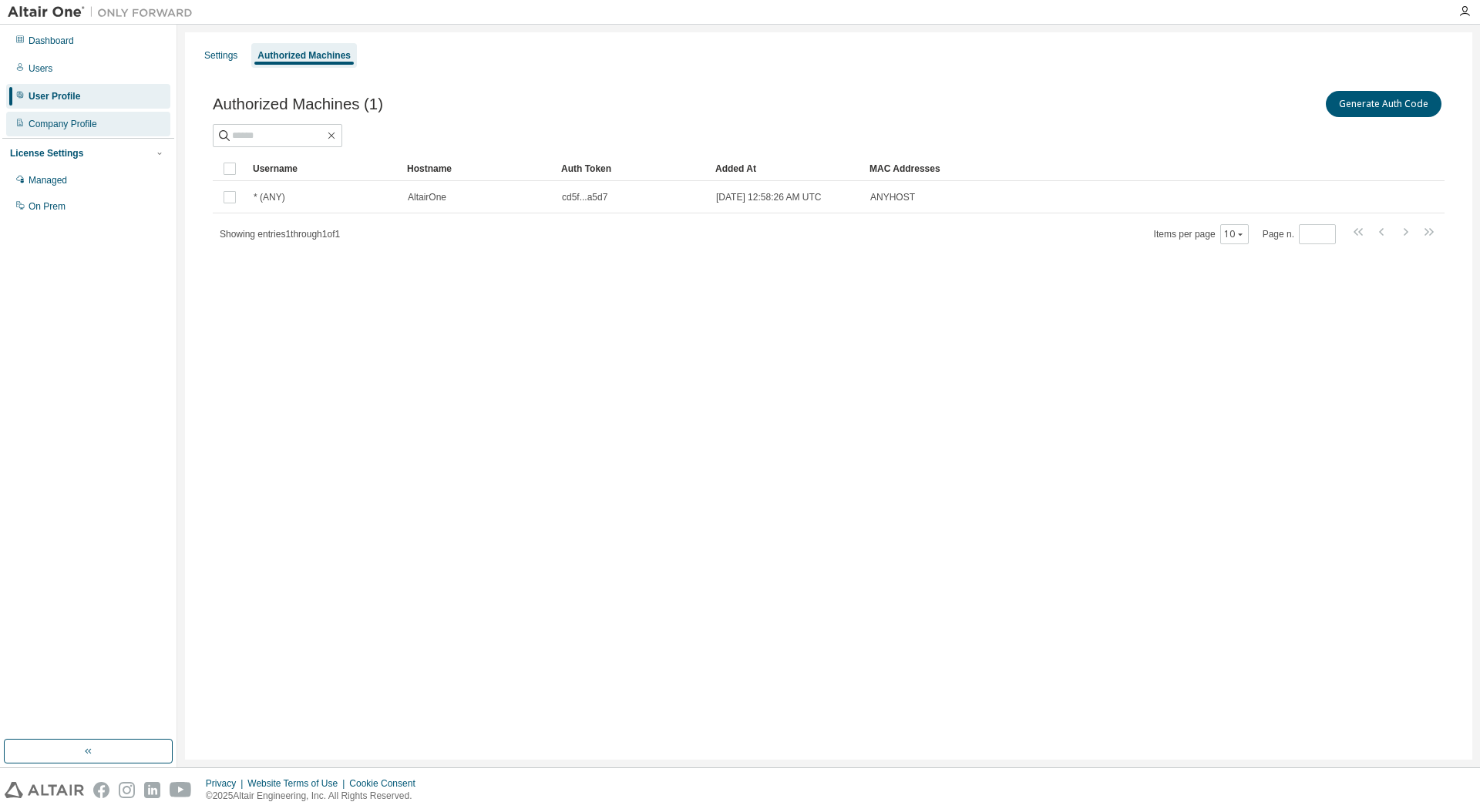
click at [78, 123] on div "Company Profile" at bounding box center [62, 124] width 69 height 13
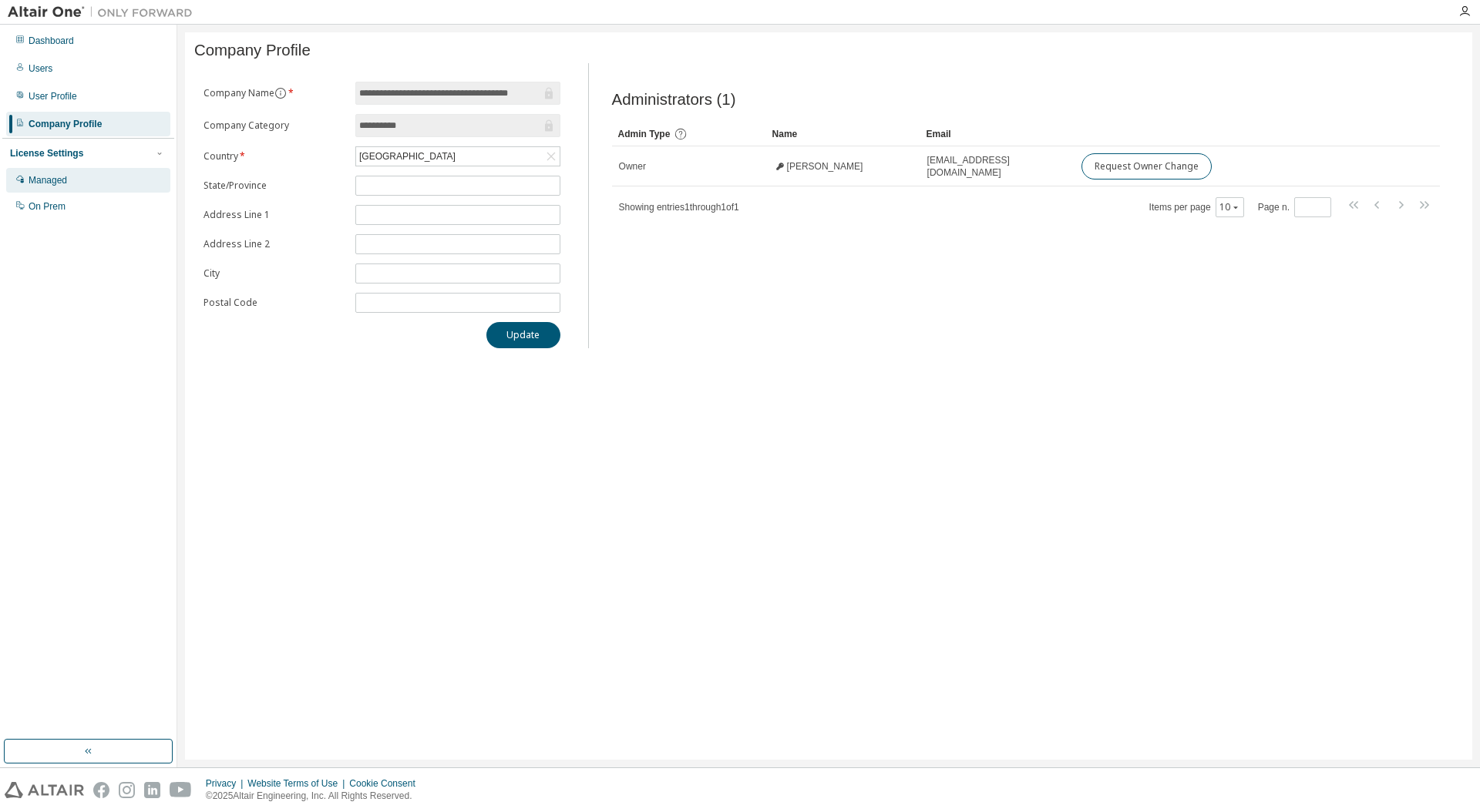
click at [71, 174] on div "Managed" at bounding box center [89, 179] width 165 height 25
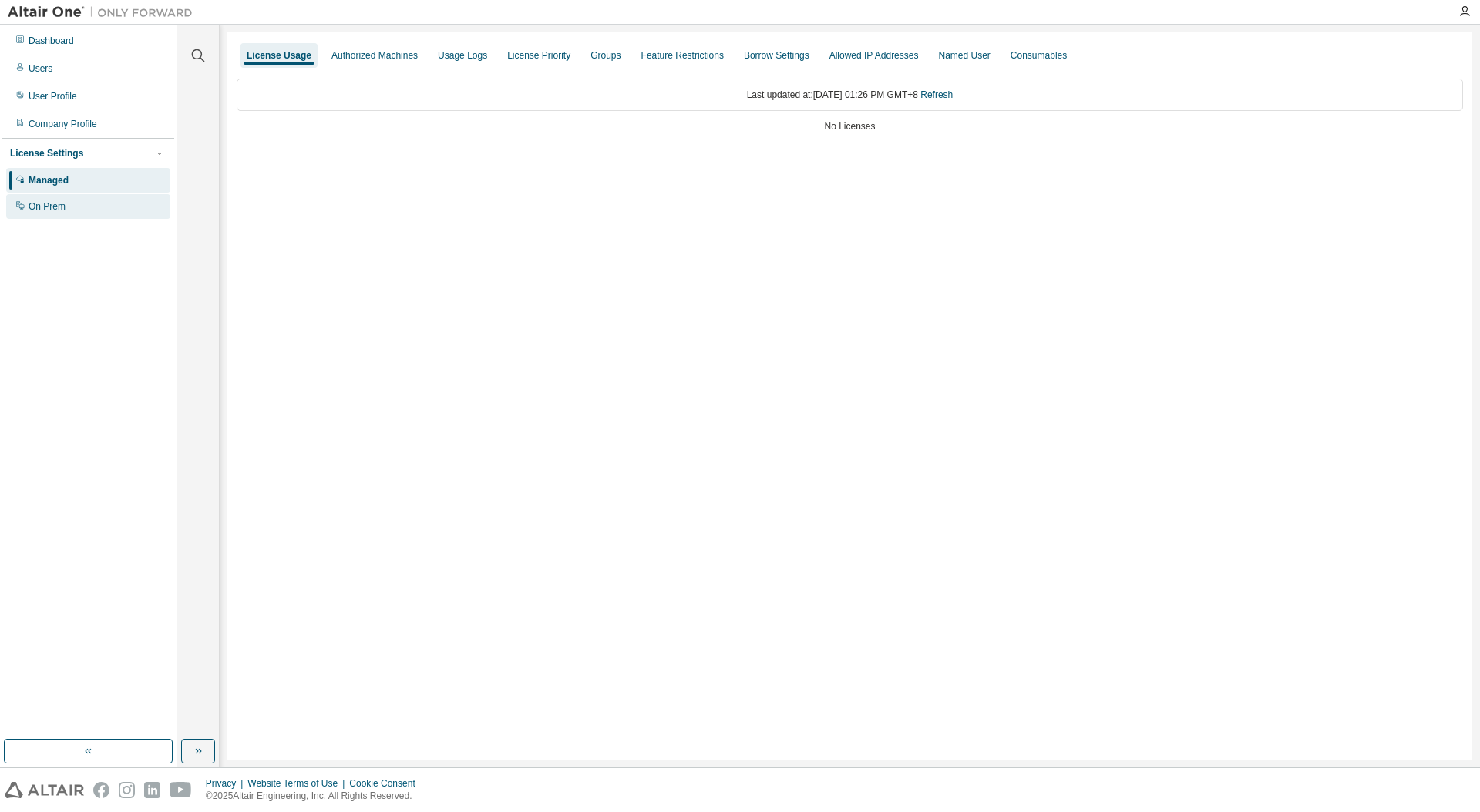
click at [50, 213] on div "On Prem" at bounding box center [89, 206] width 165 height 25
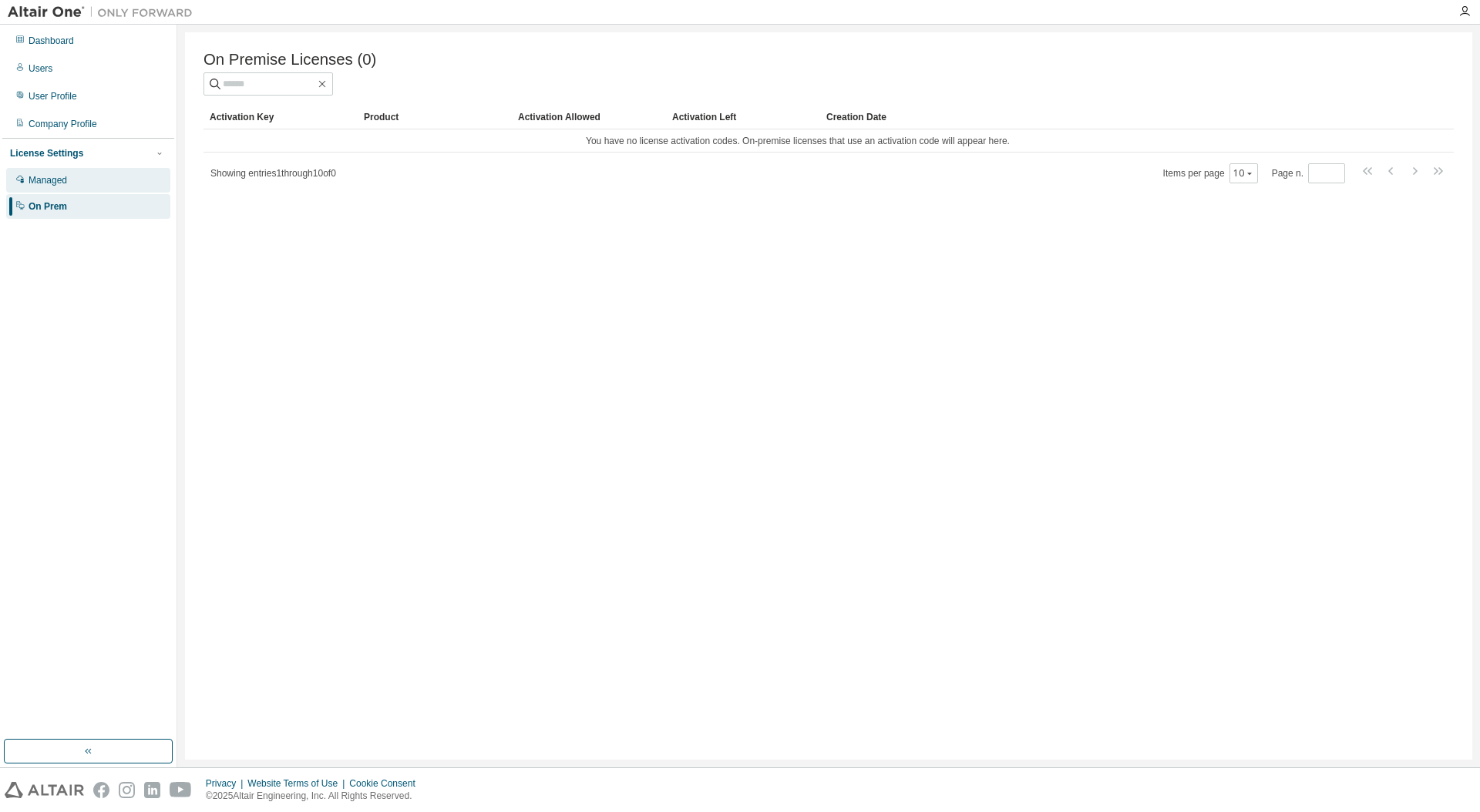
click at [59, 174] on div "Managed" at bounding box center [47, 180] width 39 height 13
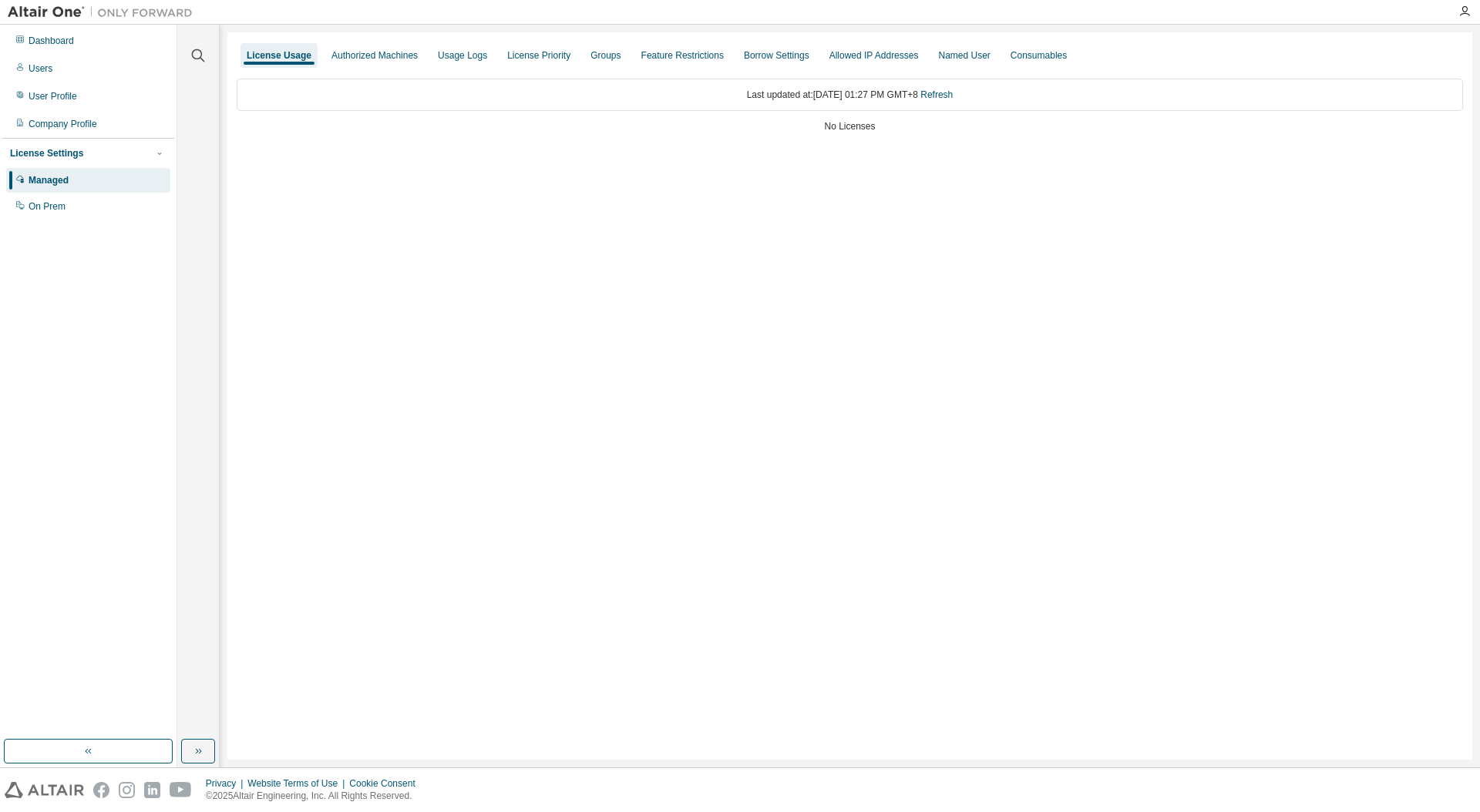
click at [57, 161] on div "License Settings Managed On Prem" at bounding box center [88, 179] width 172 height 82
click at [55, 157] on div "License Settings" at bounding box center [47, 153] width 74 height 13
click at [359, 274] on div "License Usage Authorized Machines Usage Logs License Priority Groups Feature Re…" at bounding box center [850, 396] width 1245 height 727
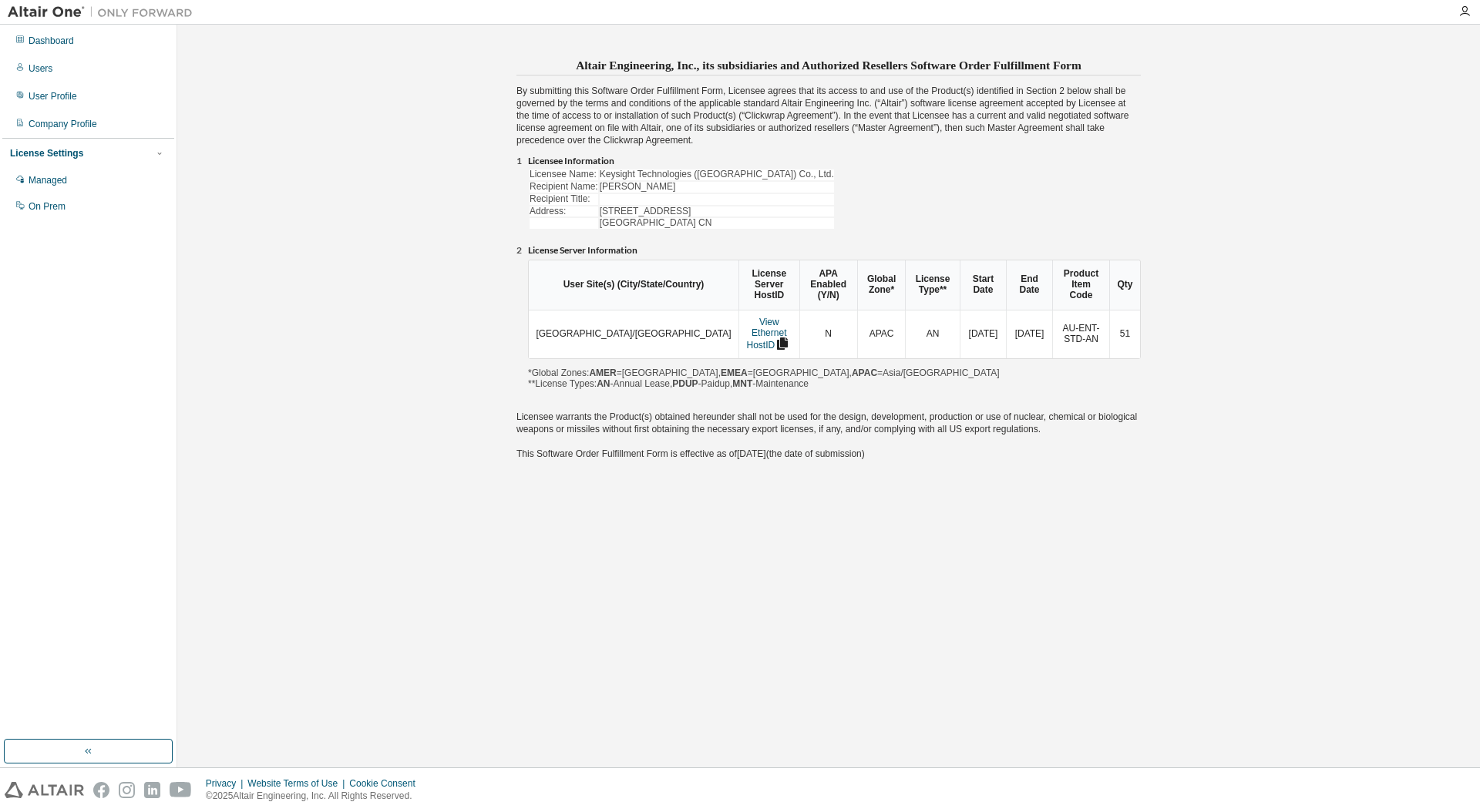
click at [881, 224] on div "Licensee Name: Keysight Technologies ([GEOGRAPHIC_DATA]) Co., Ltd. Recipient Na…" at bounding box center [834, 204] width 613 height 73
click at [842, 240] on div "Licensee Information Licensee Name: Keysight Technologies (China) Co., Ltd. Rec…" at bounding box center [834, 199] width 613 height 87
click at [844, 183] on div "Licensee Name: Keysight Technologies ([GEOGRAPHIC_DATA]) Co., Ltd. Recipient Na…" at bounding box center [834, 204] width 613 height 73
click at [872, 131] on div "Altair Engineering, Inc., its subsidiaries and Authorized Resellers Software Or…" at bounding box center [828, 263] width 624 height 419
click at [742, 106] on div "Altair Engineering, Inc., its subsidiaries and Authorized Resellers Software Or…" at bounding box center [828, 263] width 624 height 419
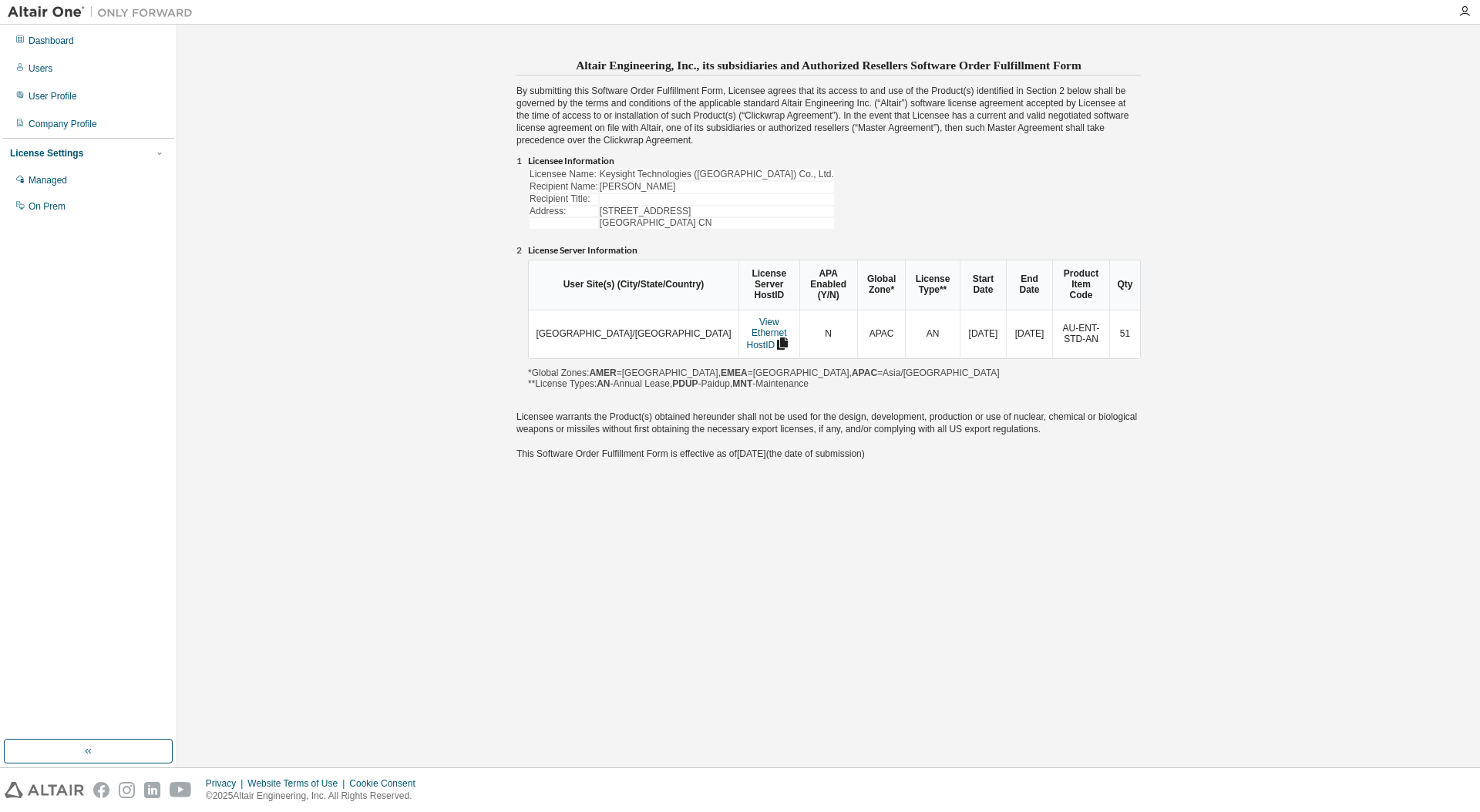
drag, startPoint x: 823, startPoint y: 115, endPoint x: 838, endPoint y: 115, distance: 15.0
click at [823, 115] on div "Altair Engineering, Inc., its subsidiaries and Authorized Resellers Software Or…" at bounding box center [828, 263] width 624 height 419
click at [882, 113] on div "Altair Engineering, Inc., its subsidiaries and Authorized Resellers Software Or…" at bounding box center [828, 263] width 624 height 419
click at [886, 114] on div "Altair Engineering, Inc., its subsidiaries and Authorized Resellers Software Or…" at bounding box center [828, 263] width 624 height 419
click at [924, 130] on div "Altair Engineering, Inc., its subsidiaries and Authorized Resellers Software Or…" at bounding box center [828, 263] width 624 height 419
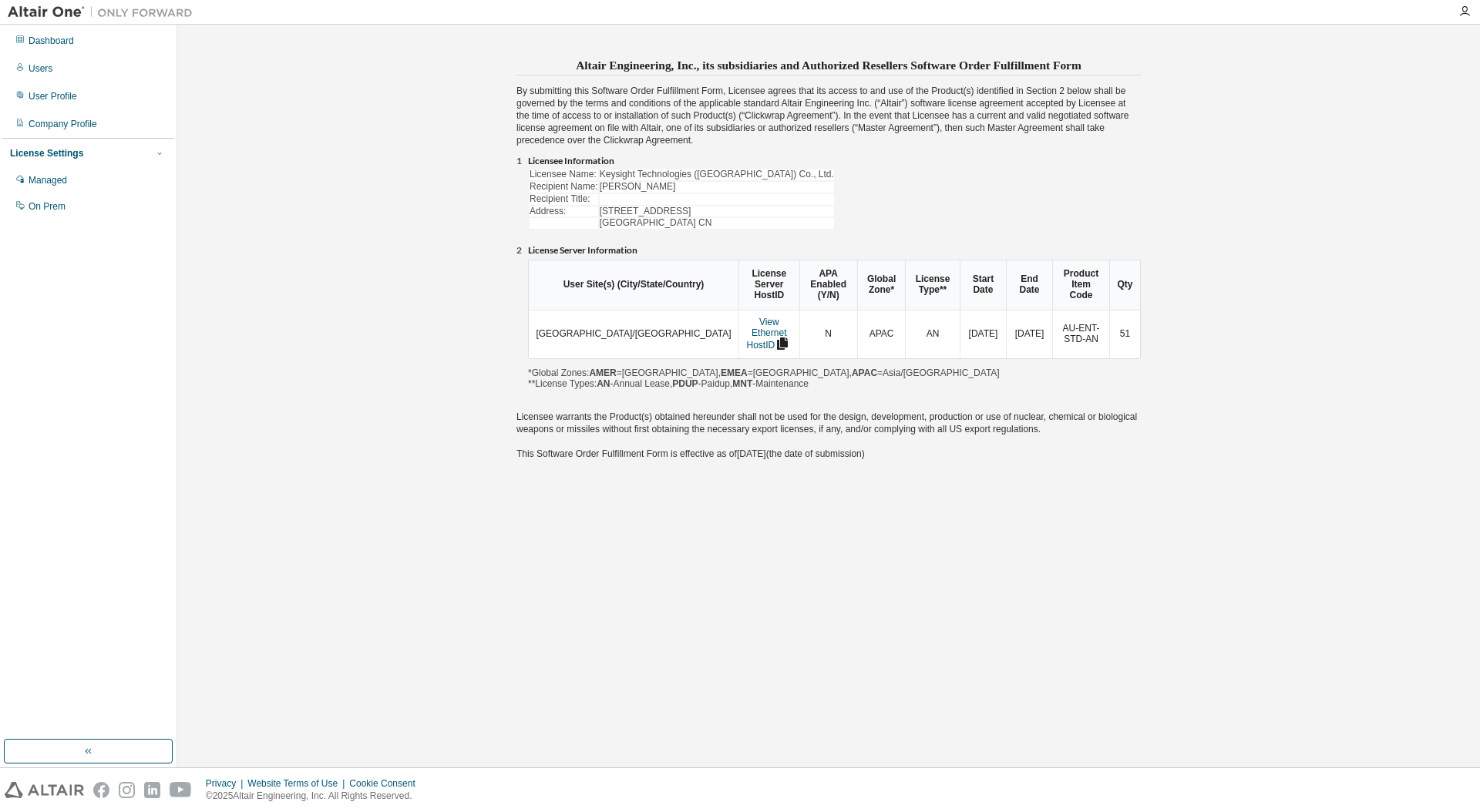
click at [815, 135] on div "Altair Engineering, Inc., its subsidiaries and Authorized Resellers Software Or…" at bounding box center [828, 263] width 624 height 419
drag, startPoint x: 778, startPoint y: 140, endPoint x: 801, endPoint y: 141, distance: 23.0
click at [801, 141] on div "Altair Engineering, Inc., its subsidiaries and Authorized Resellers Software Or…" at bounding box center [828, 263] width 624 height 419
click at [643, 195] on td at bounding box center [717, 200] width 234 height 11
click at [565, 182] on td "Recipient Name:" at bounding box center [563, 187] width 69 height 11
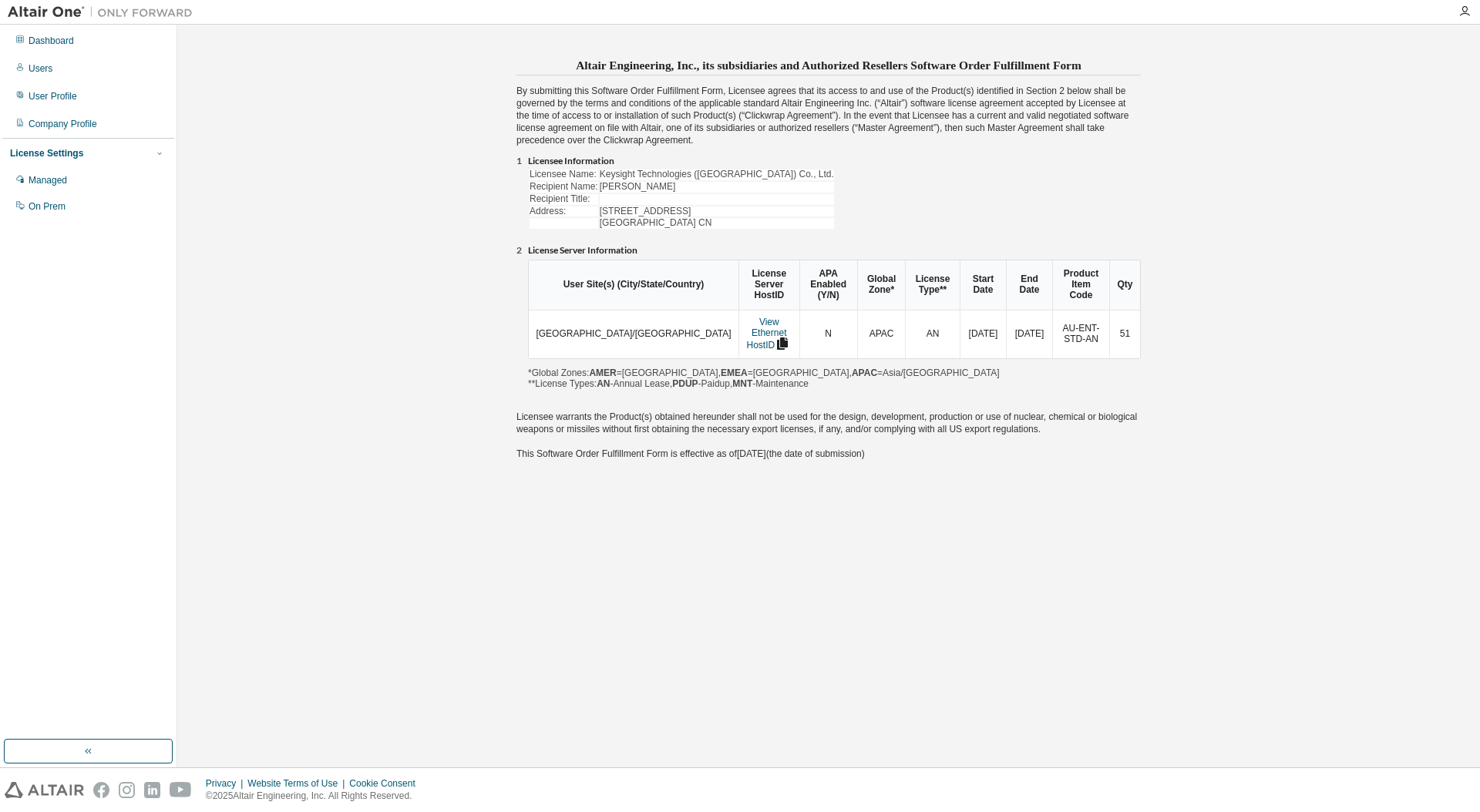
drag, startPoint x: 562, startPoint y: 183, endPoint x: 713, endPoint y: 208, distance: 153.1
click at [713, 208] on table "Licensee Name: Keysight Technologies ([GEOGRAPHIC_DATA]) Co., Ltd. Recipient Na…" at bounding box center [681, 198] width 308 height 62
click at [713, 208] on td "[STREET_ADDRESS]" at bounding box center [717, 212] width 234 height 11
click at [634, 259] on table "User Site(s) (City/State/Country) License Server HostID APA Enabled (Y/N) Globa…" at bounding box center [834, 309] width 613 height 100
click at [610, 296] on th "User Site(s) (City/State/Country)" at bounding box center [633, 285] width 210 height 49
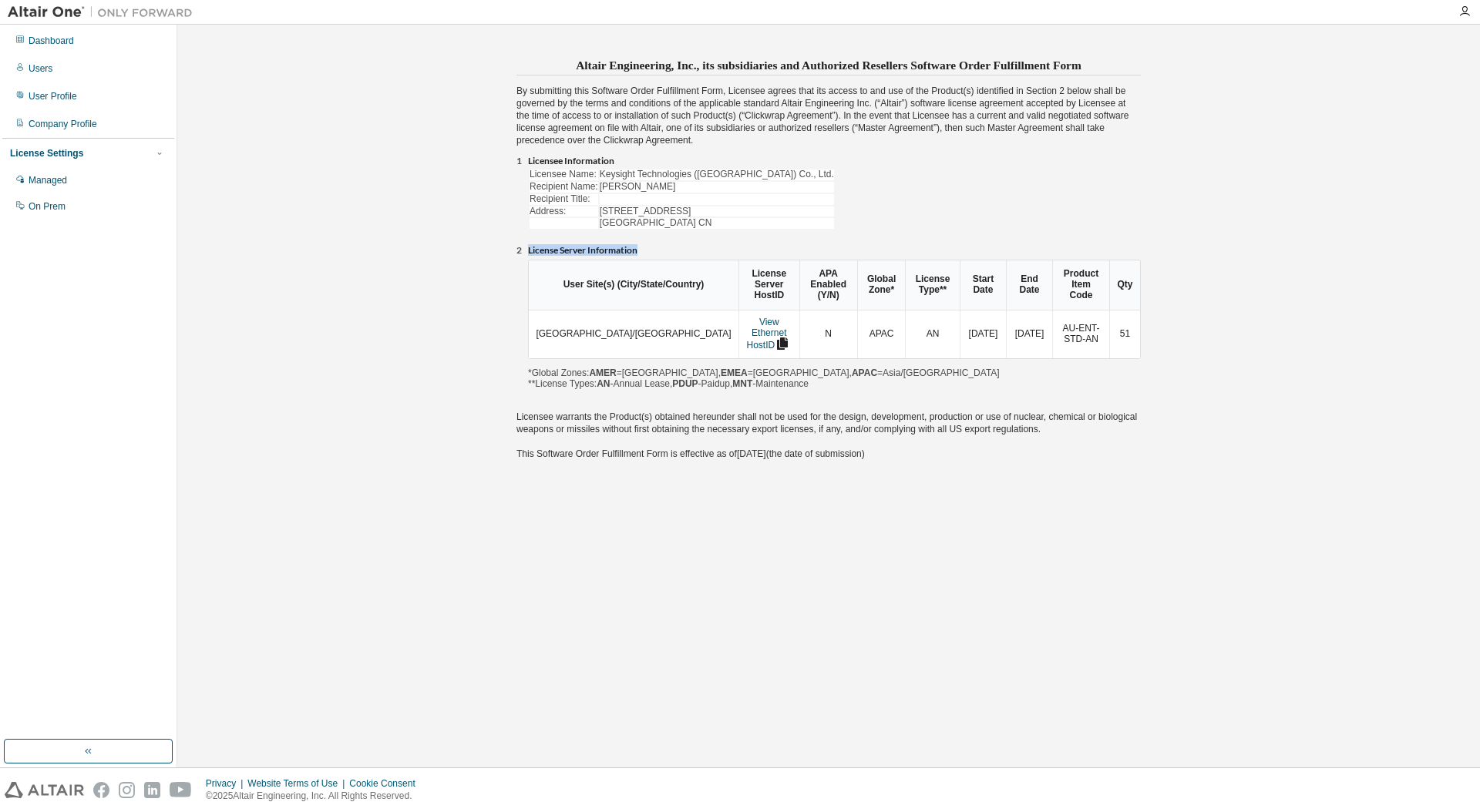
drag, startPoint x: 534, startPoint y: 250, endPoint x: 716, endPoint y: 250, distance: 182.0
click at [716, 250] on li "License Server Information" at bounding box center [834, 251] width 613 height 13
click at [644, 289] on th "User Site(s) (City/State/Country)" at bounding box center [633, 285] width 210 height 49
click at [971, 502] on div "Altair Engineering, Inc., its subsidiaries and Authorized Resellers Software Or…" at bounding box center [828, 396] width 1287 height 727
click at [495, 265] on div "Altair Engineering, Inc., its subsidiaries and Authorized Resellers Software Or…" at bounding box center [828, 263] width 694 height 419
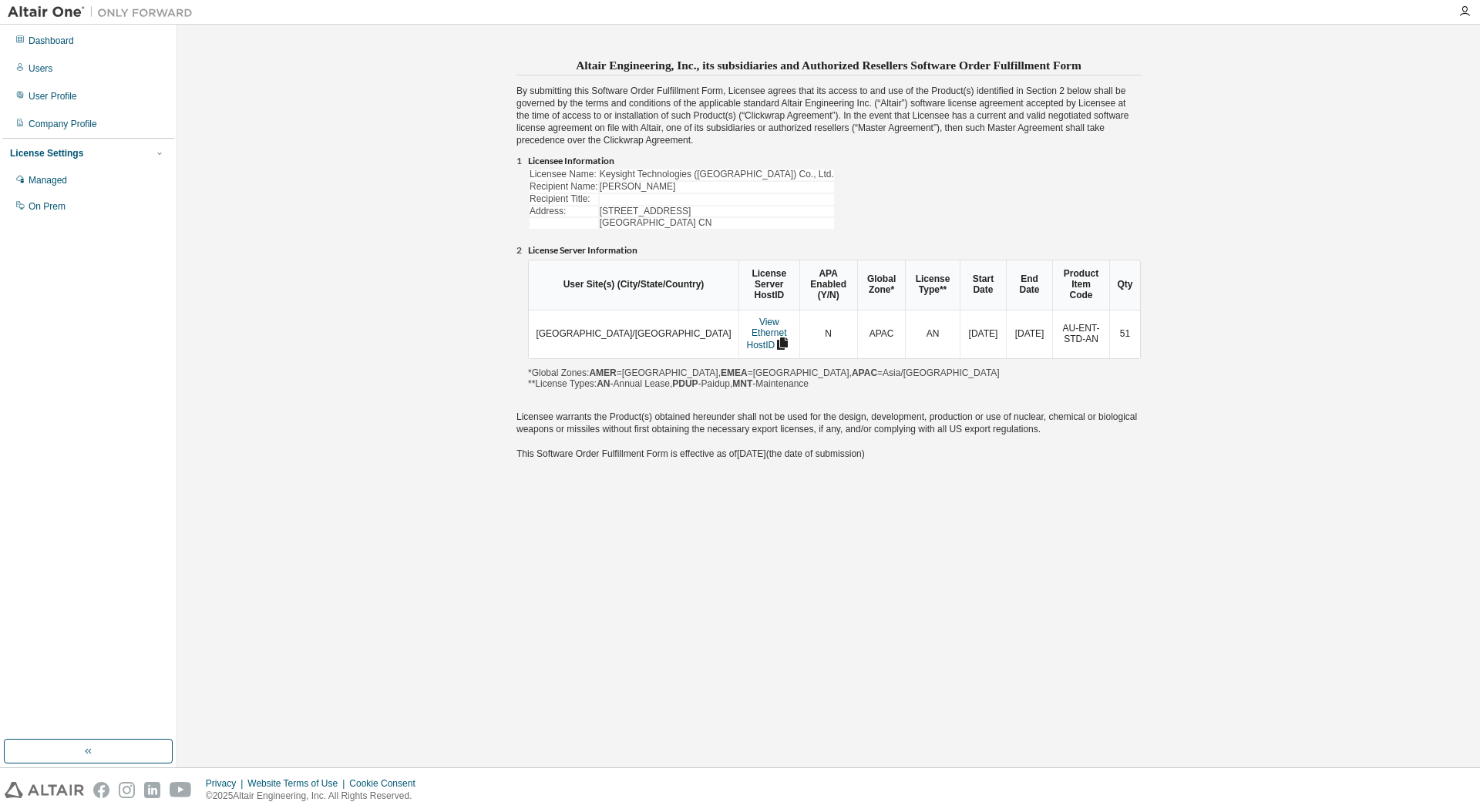
click at [364, 260] on div "Altair Engineering, Inc., its subsidiaries and Authorized Resellers Software Or…" at bounding box center [828, 396] width 1287 height 727
click at [1052, 265] on th "Product Item Code" at bounding box center [1081, 285] width 57 height 49
click at [1214, 290] on div "Altair Engineering, Inc., its subsidiaries and Authorized Resellers Software Or…" at bounding box center [828, 396] width 1287 height 727
click at [100, 746] on button "button" at bounding box center [88, 750] width 168 height 25
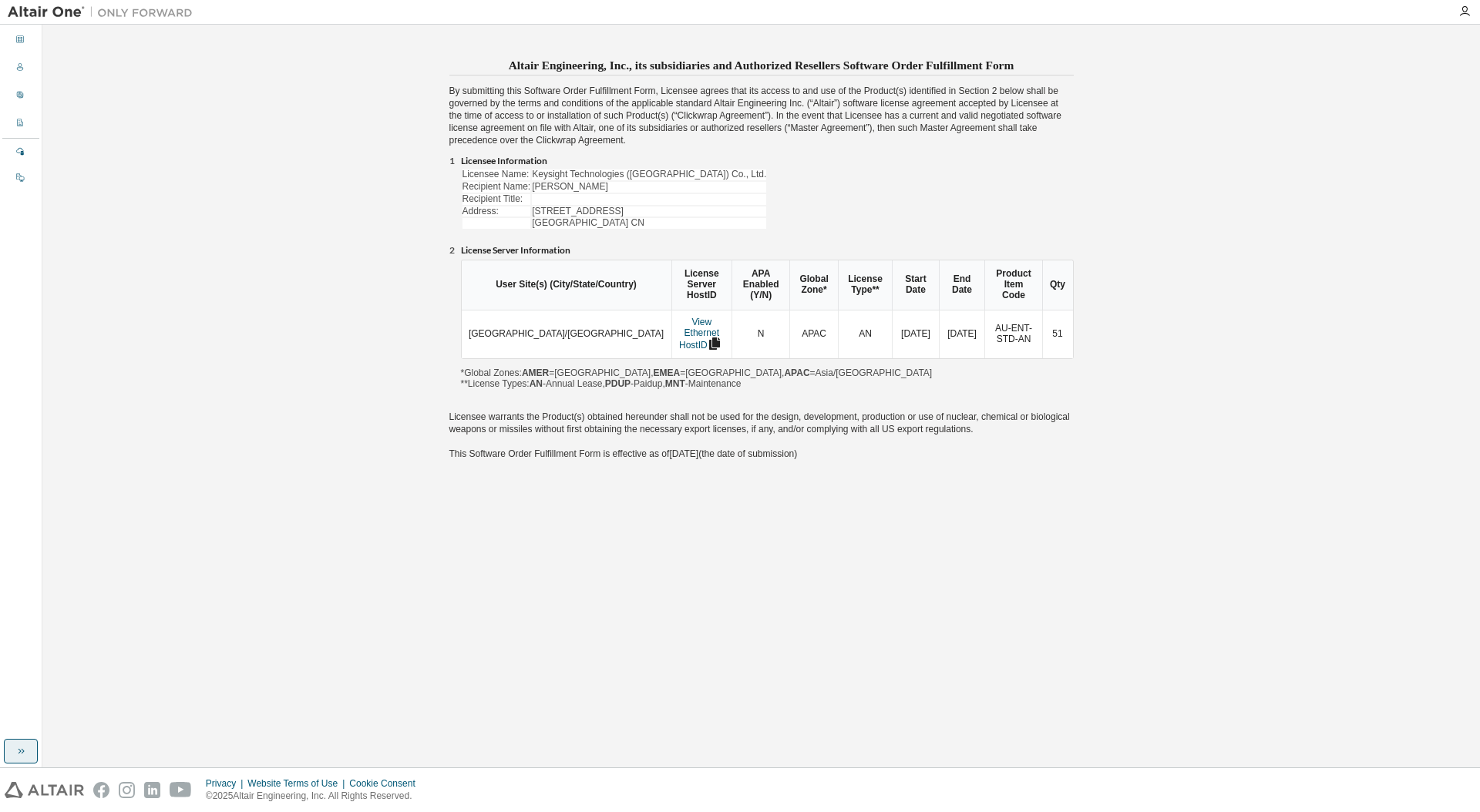
click at [6, 751] on button "button" at bounding box center [21, 750] width 34 height 25
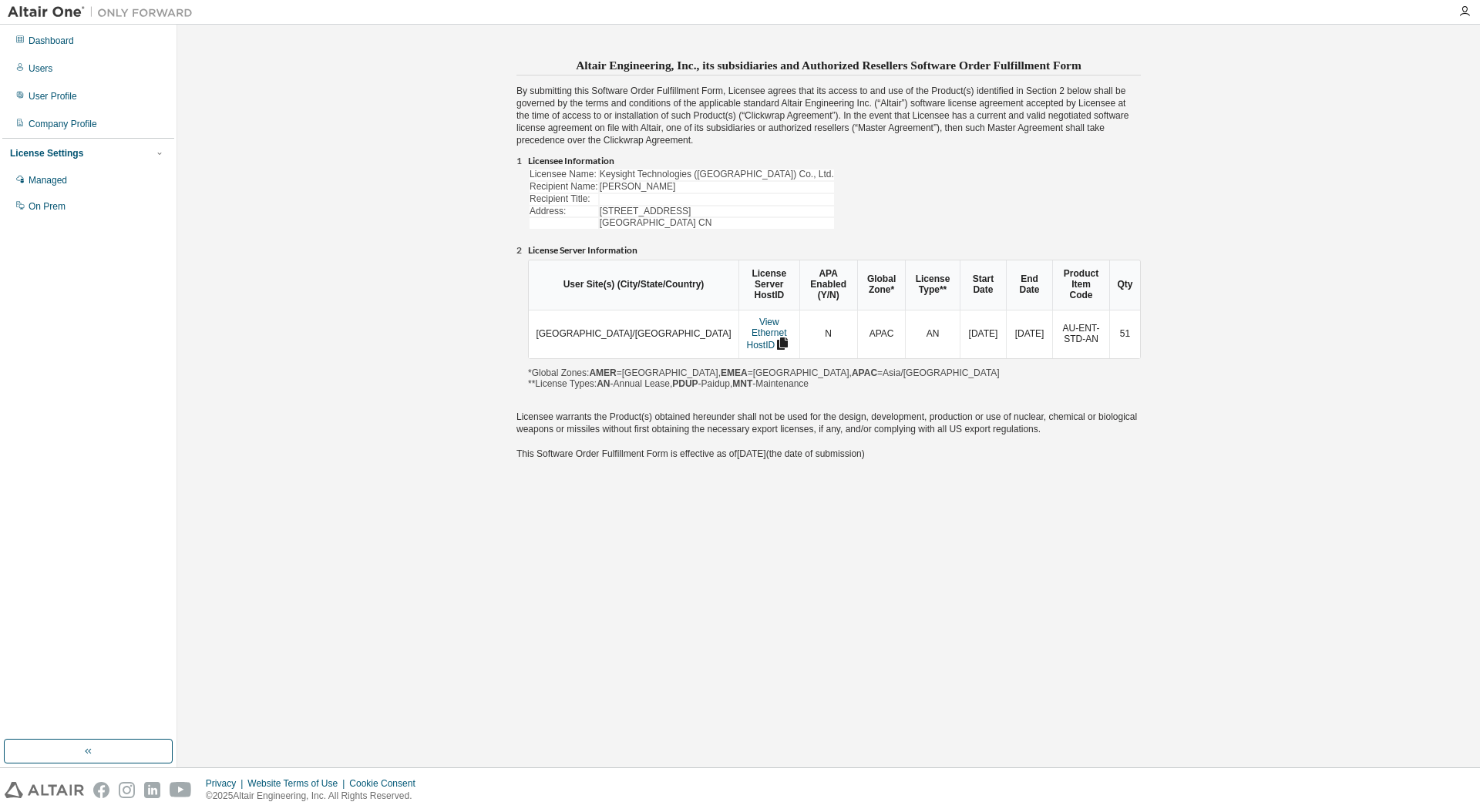
click at [310, 258] on div "Altair Engineering, Inc., its subsidiaries and Authorized Resellers Software Or…" at bounding box center [828, 396] width 1287 height 727
click at [1091, 131] on div "Altair Engineering, Inc., its subsidiaries and Authorized Resellers Software Or…" at bounding box center [828, 263] width 624 height 419
